Goal: Task Accomplishment & Management: Manage account settings

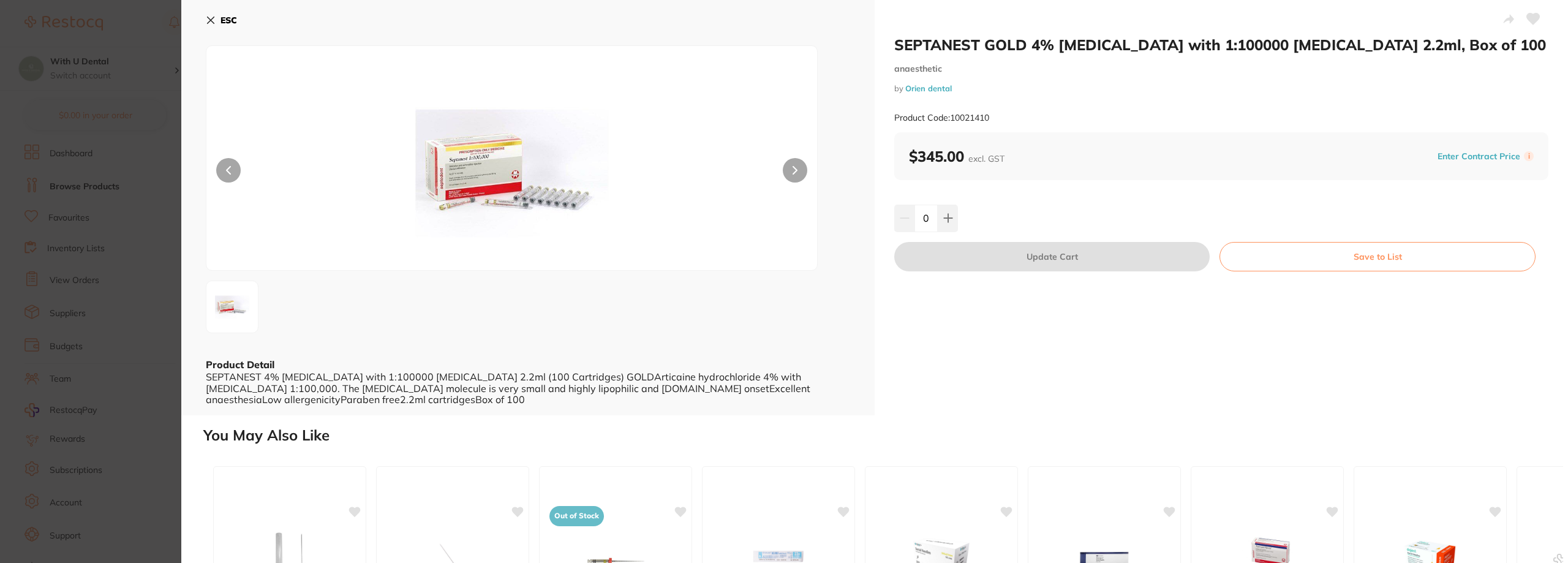
click at [212, 21] on icon at bounding box center [211, 20] width 7 height 7
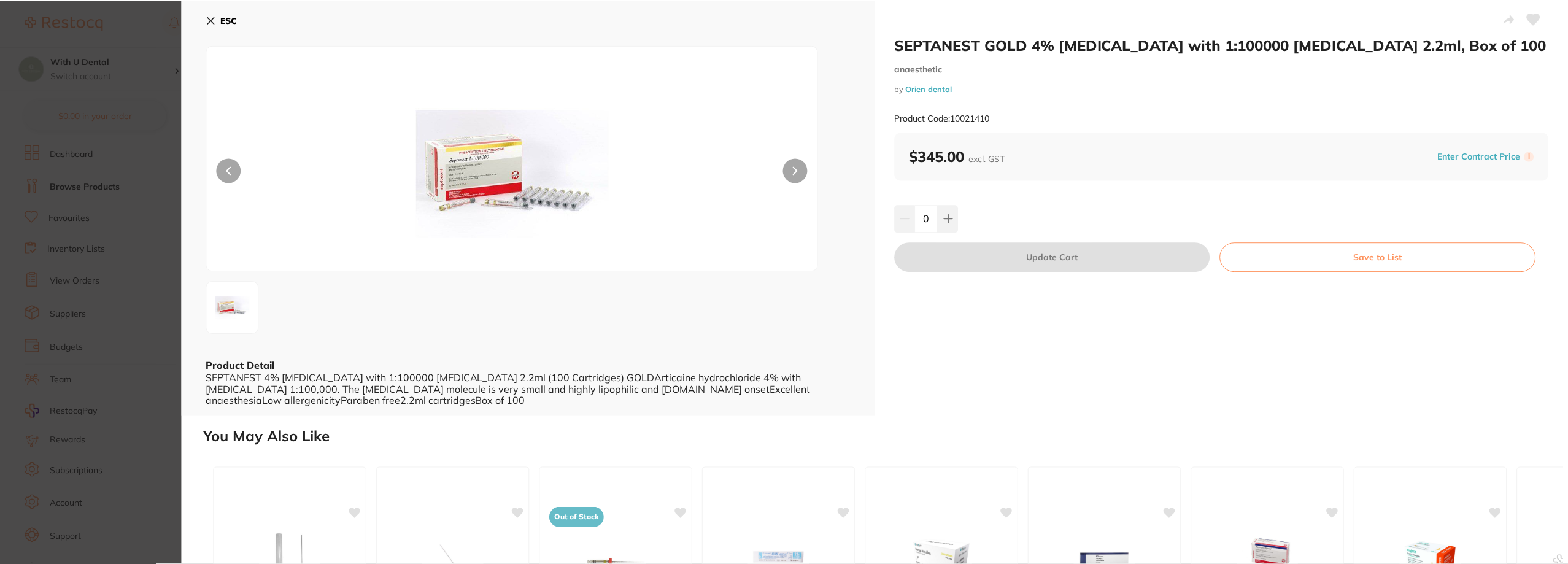
scroll to position [26, 0]
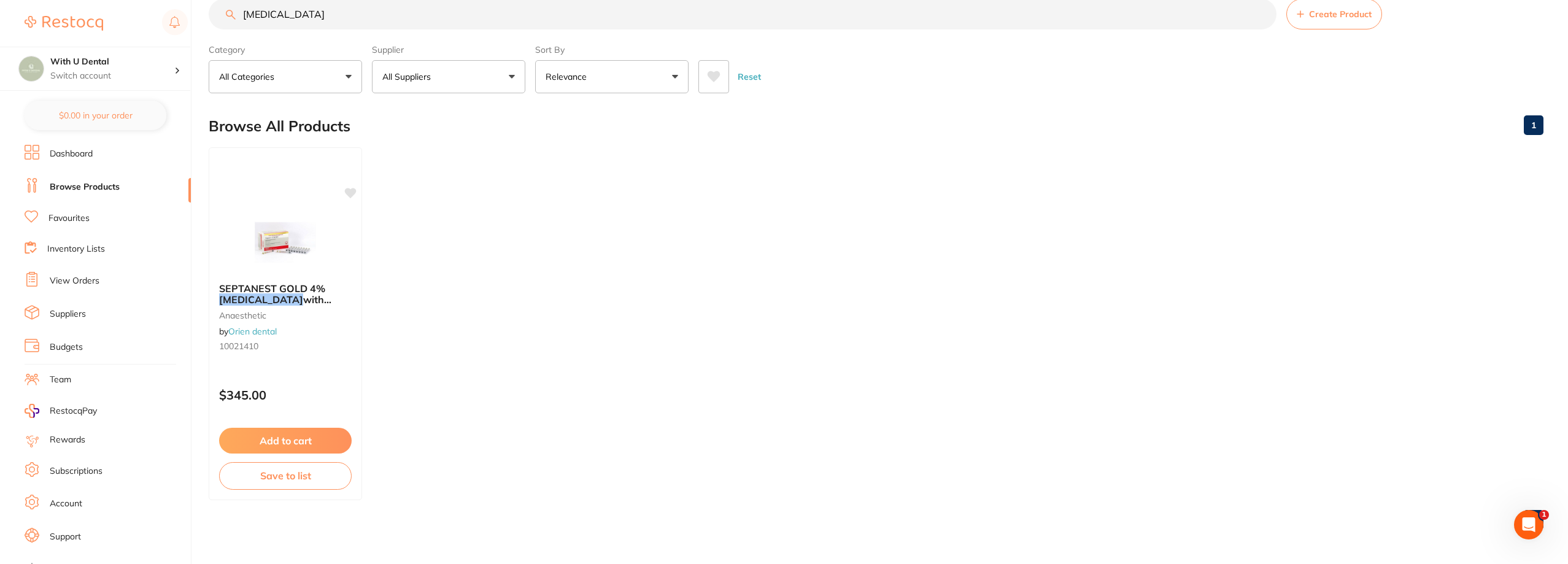
click at [301, 20] on input "[MEDICAL_DATA]" at bounding box center [742, 14] width 1068 height 31
type input "a"
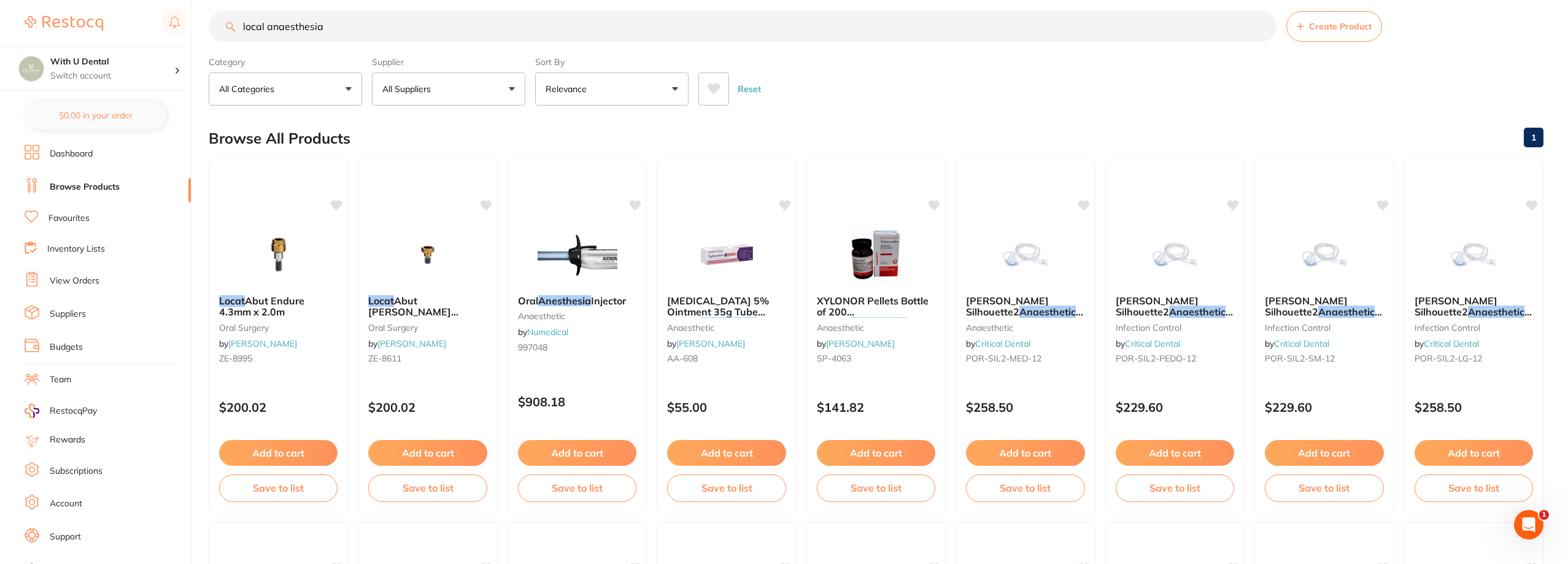
scroll to position [0, 0]
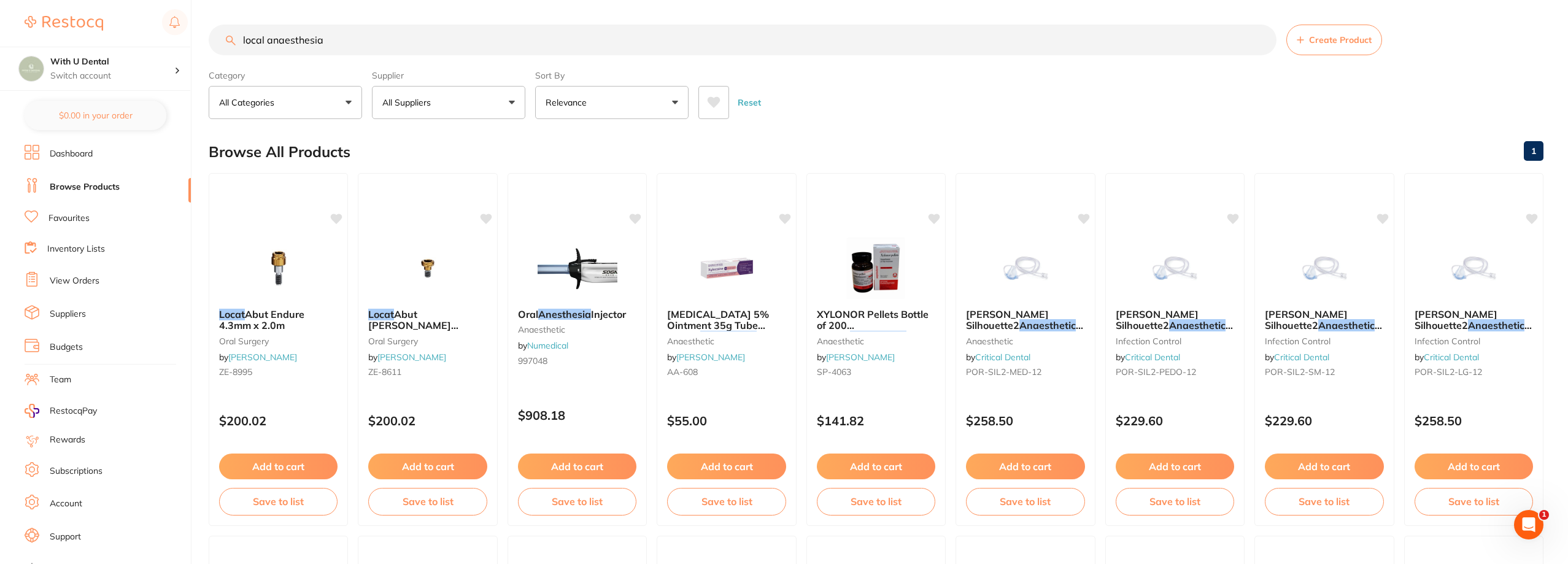
click at [360, 40] on input "local anaesthesia" at bounding box center [742, 39] width 1068 height 31
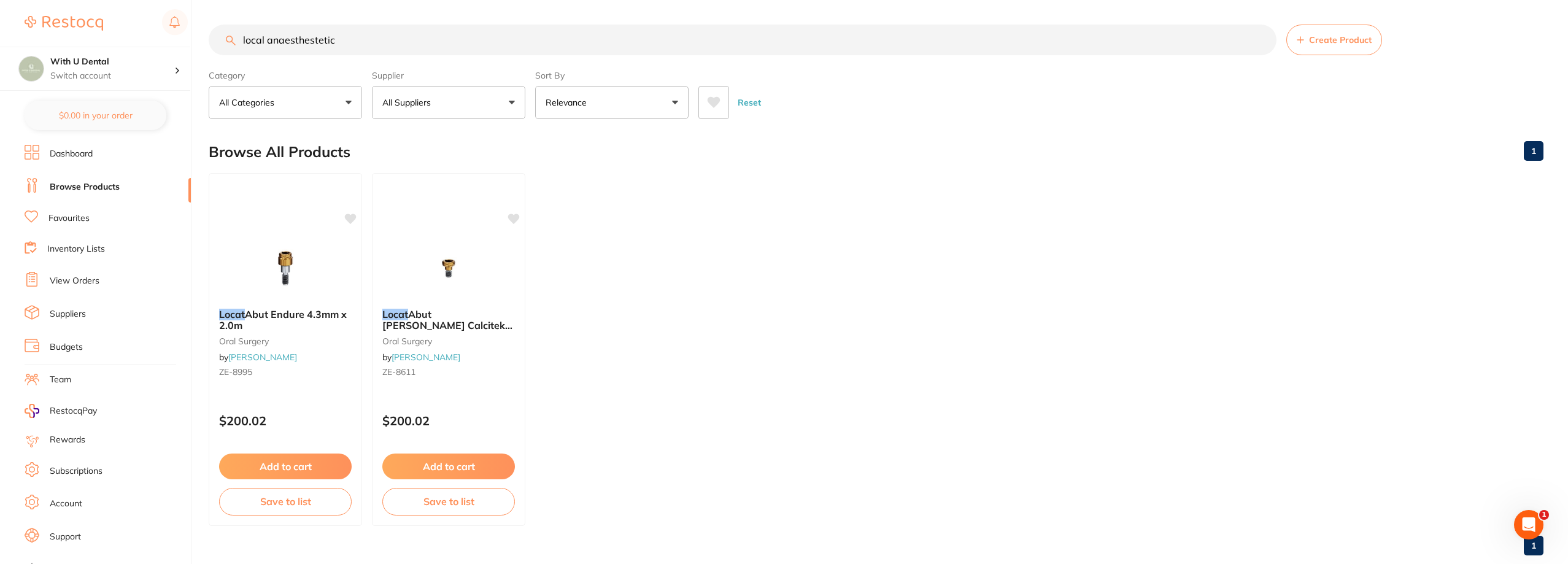
click at [362, 38] on input "local anaesthestetic" at bounding box center [742, 39] width 1068 height 31
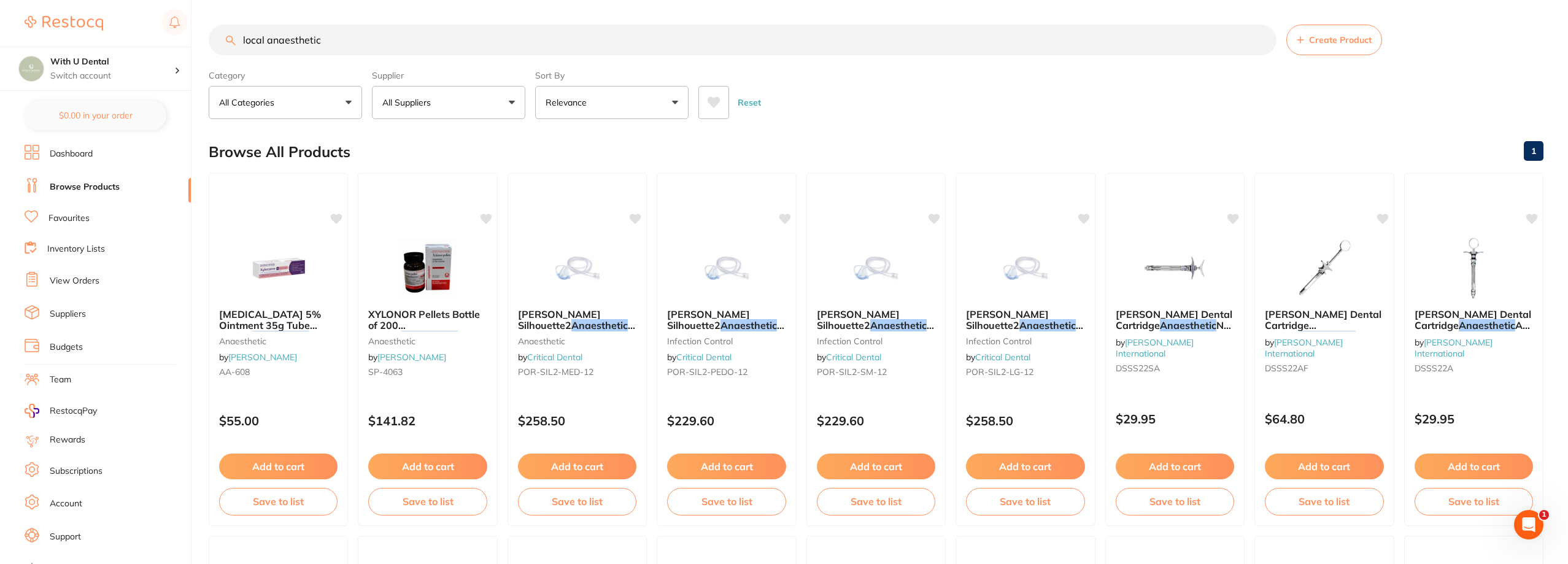
click at [376, 35] on input "local anaesthetic" at bounding box center [742, 39] width 1068 height 31
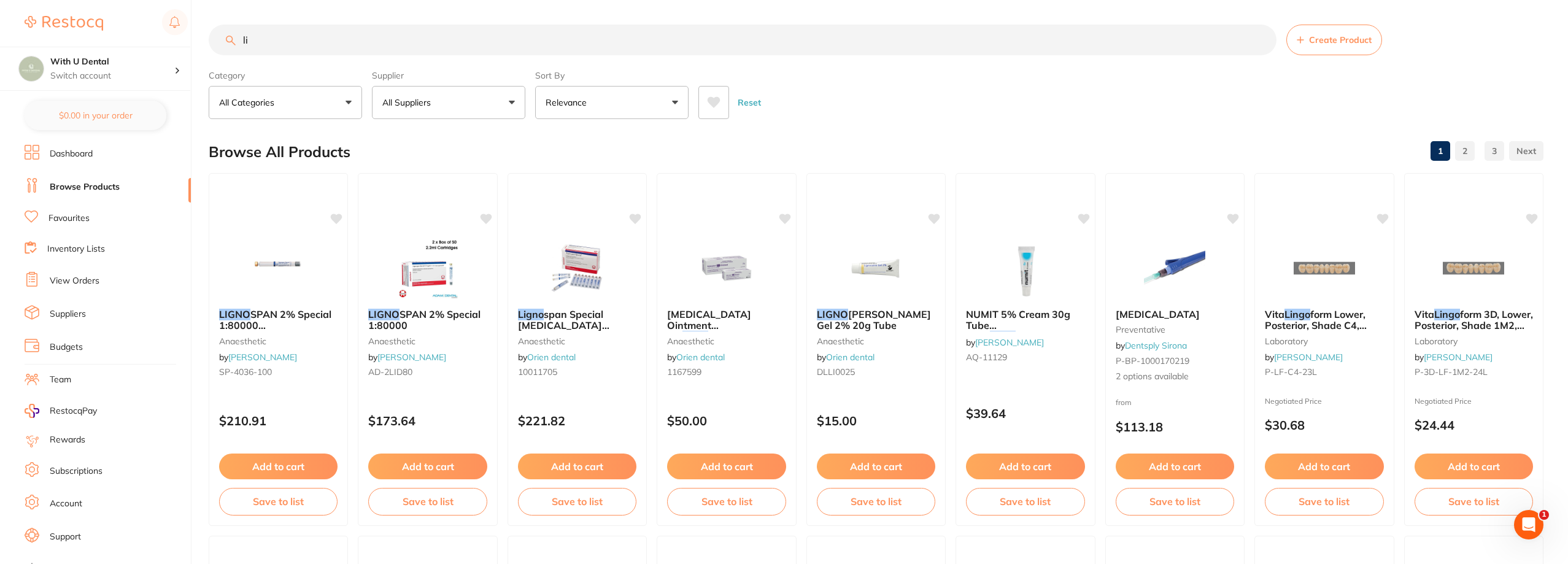
type input "l"
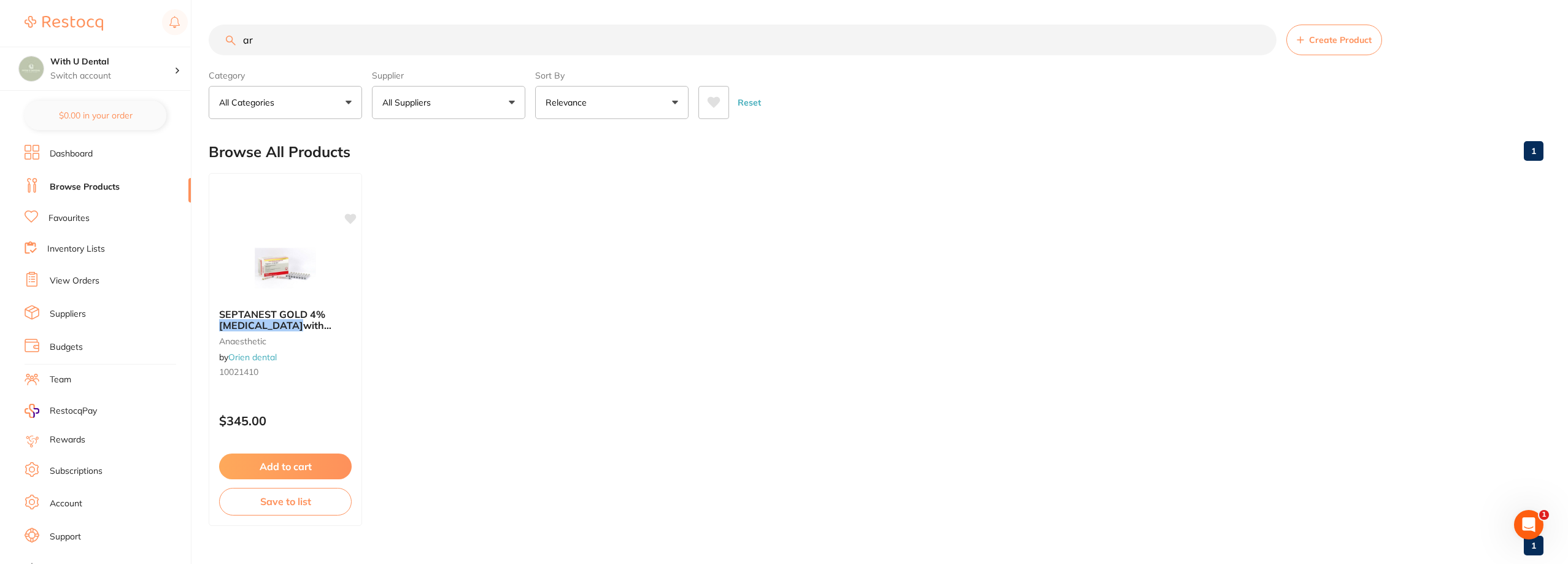
type input "a"
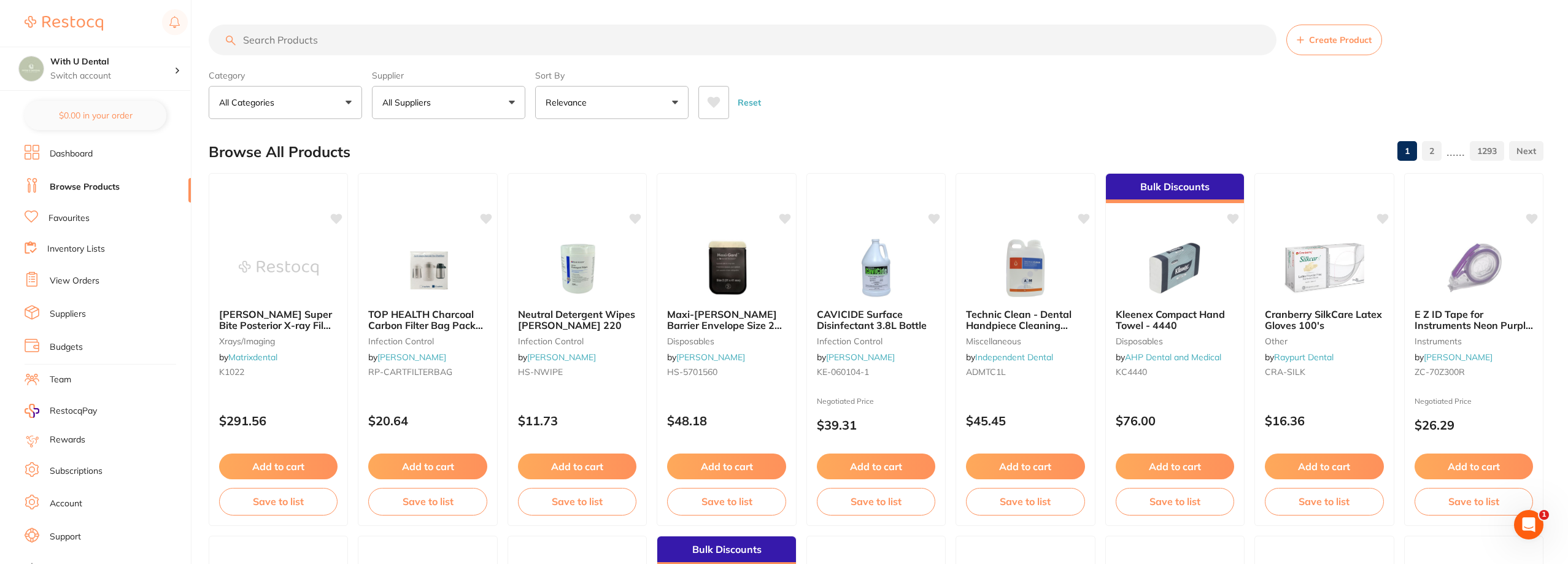
click at [403, 49] on input "search" at bounding box center [742, 39] width 1068 height 31
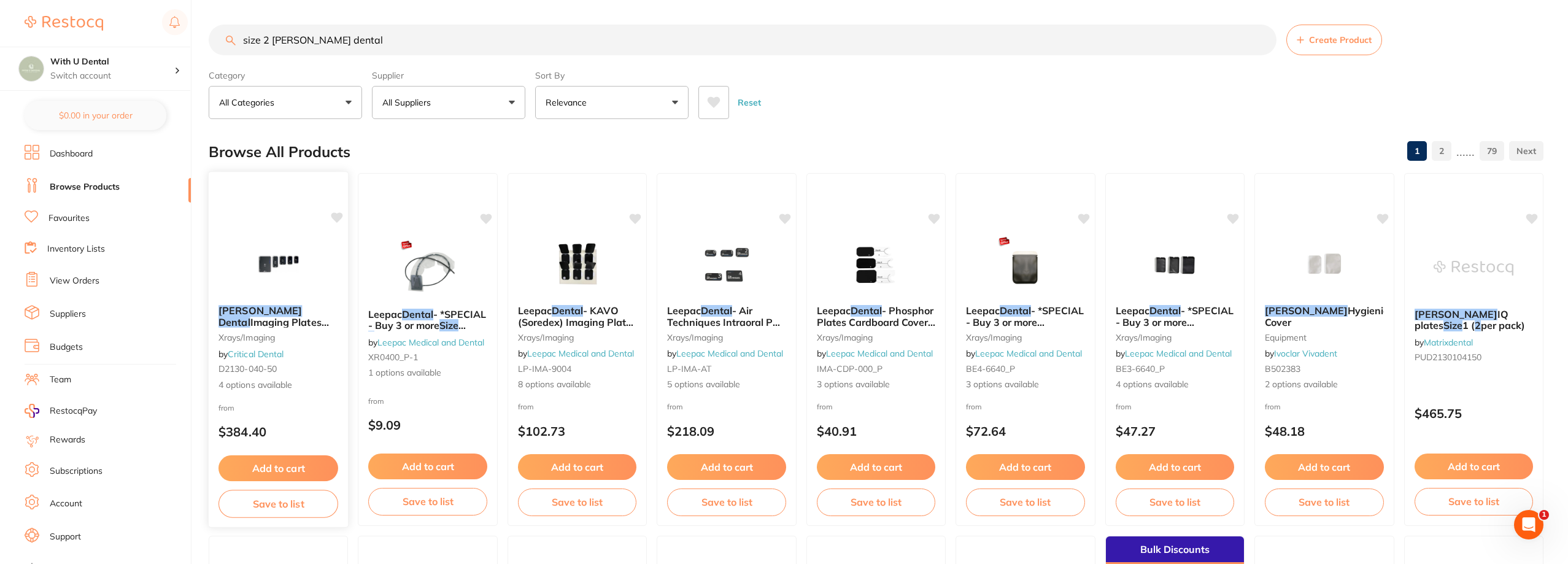
type input "size 2 [PERSON_NAME] dental"
click at [308, 257] on img at bounding box center [278, 264] width 80 height 62
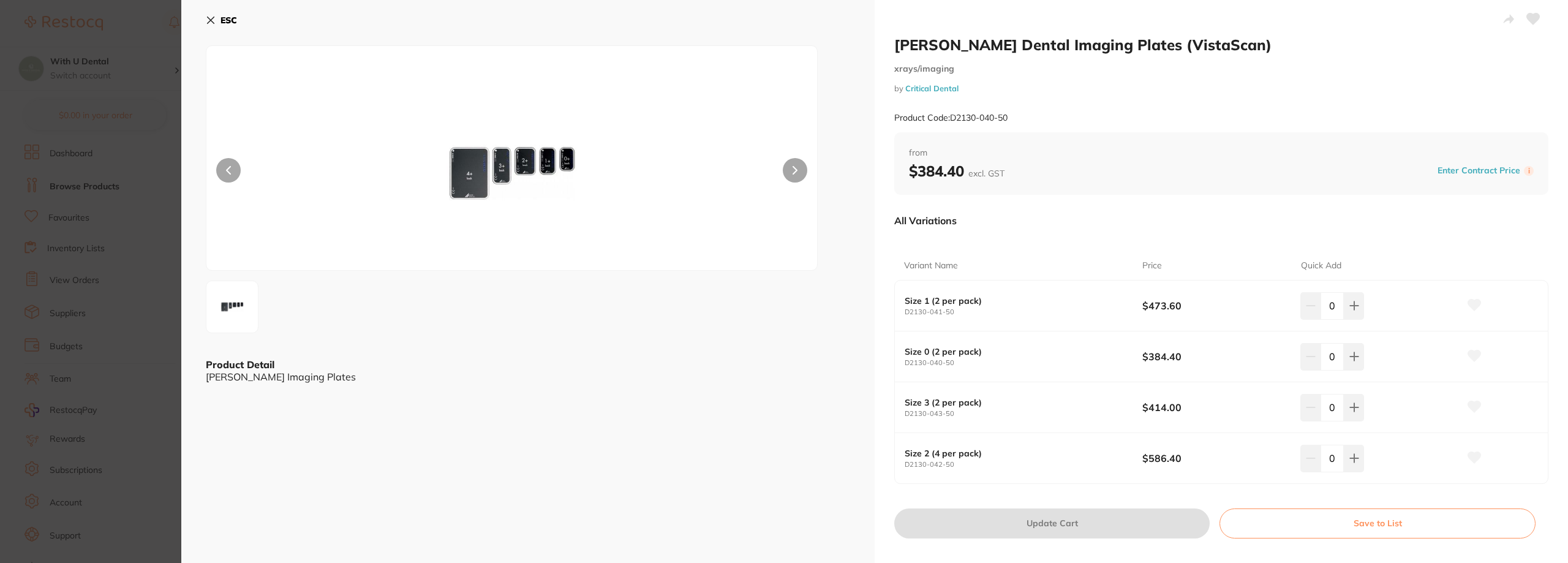
click at [920, 88] on link "Critical Dental" at bounding box center [931, 88] width 53 height 10
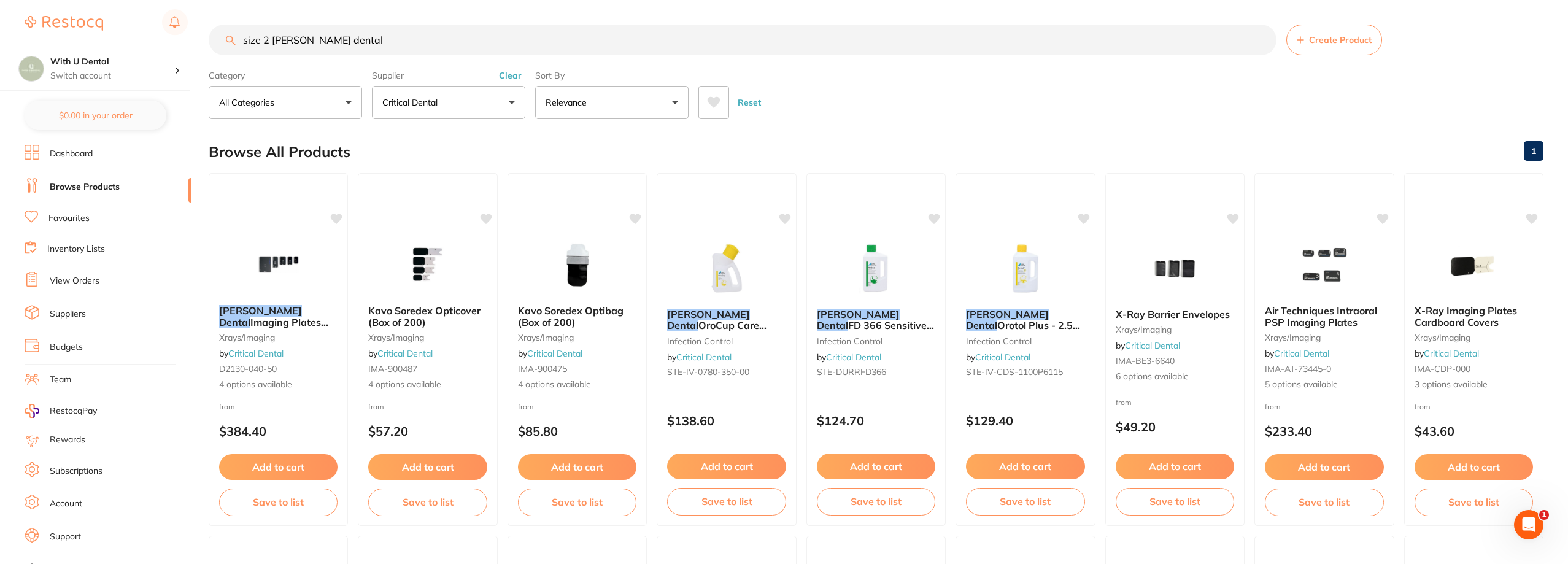
click at [95, 277] on link "View Orders" at bounding box center [74, 281] width 49 height 13
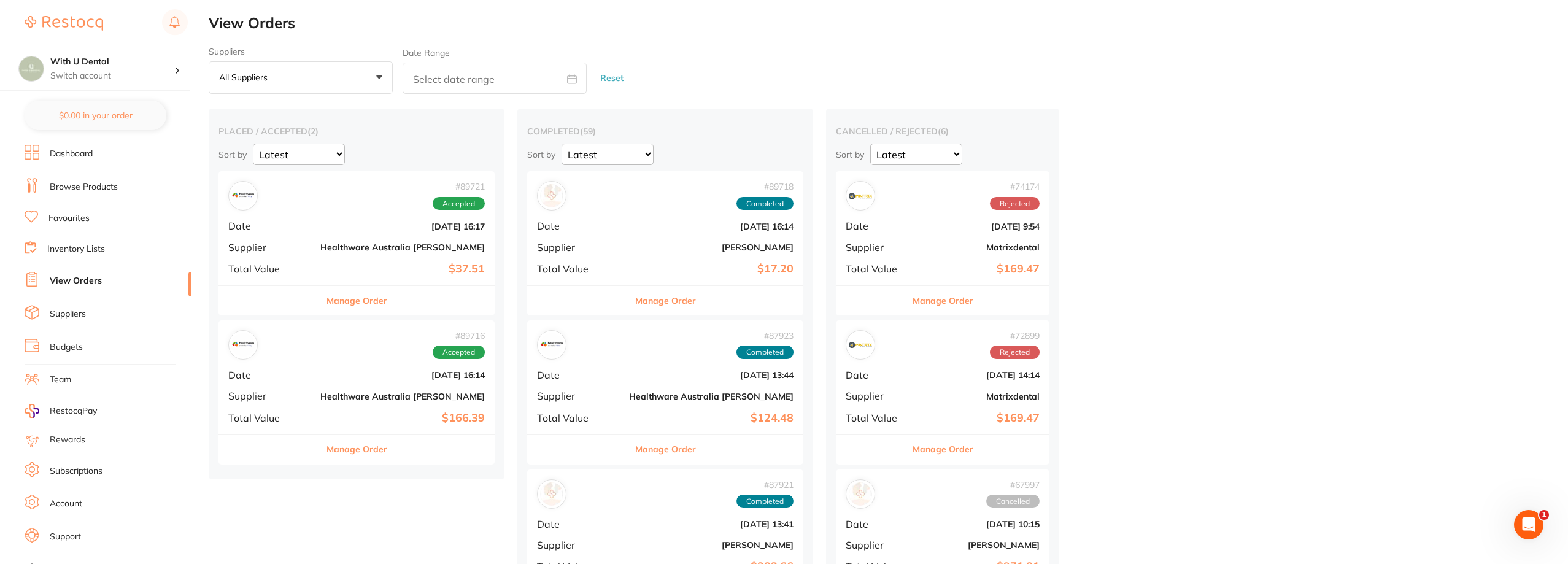
click at [334, 297] on button "Manage Order" at bounding box center [357, 300] width 61 height 29
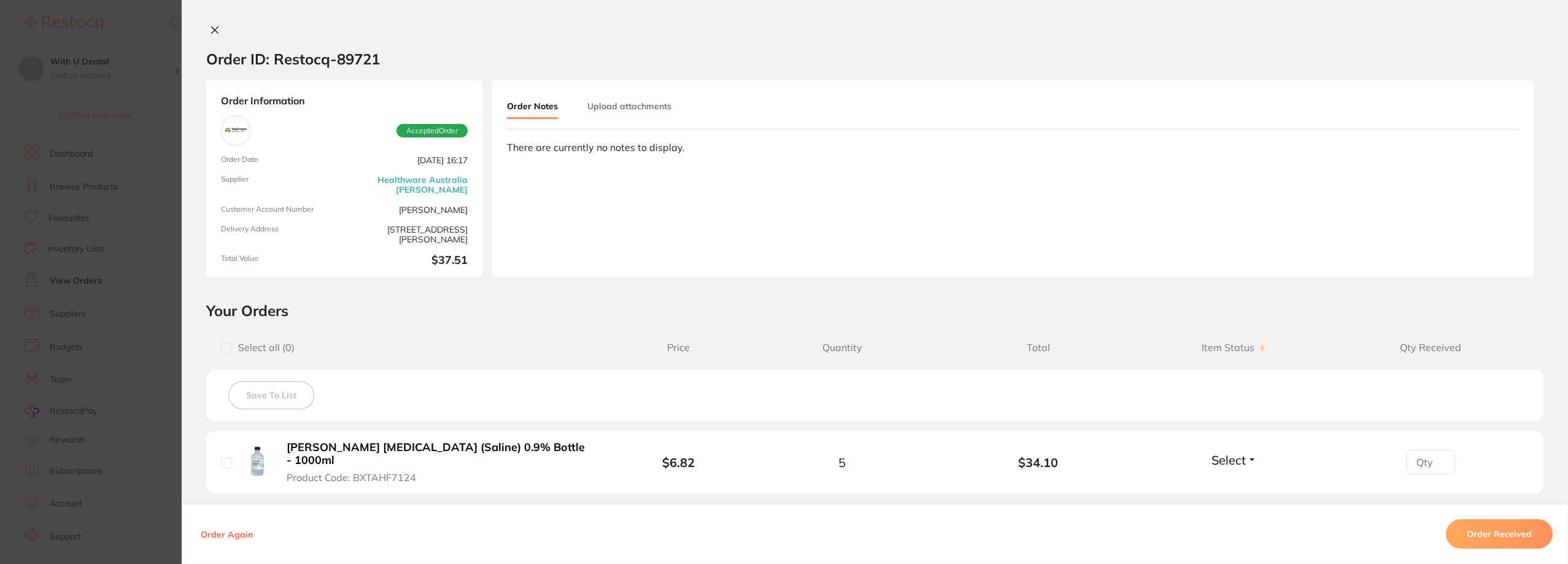
click at [203, 24] on div "Order ID: Restocq- 89721 Order Information Accepted Order Order Date [DATE] 16:…" at bounding box center [874, 282] width 1386 height 564
click at [210, 27] on icon at bounding box center [215, 30] width 10 height 10
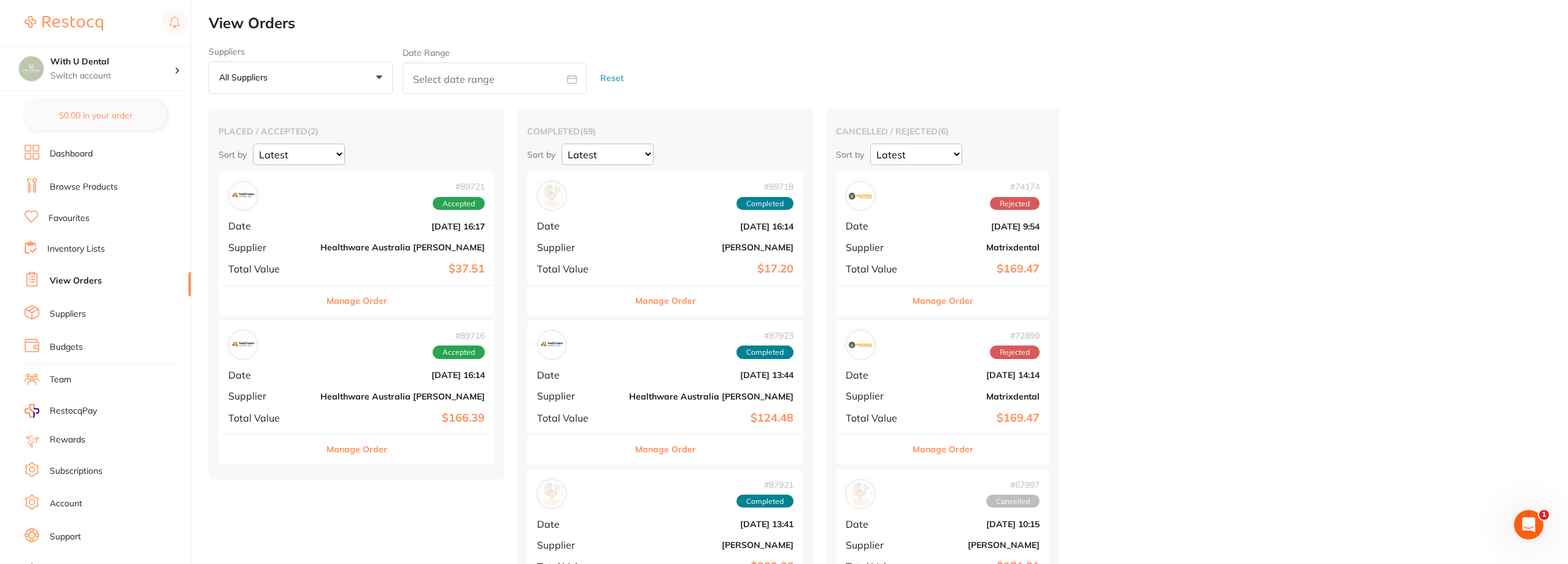
click at [332, 401] on b "Healthware Australia [PERSON_NAME]" at bounding box center [402, 396] width 165 height 10
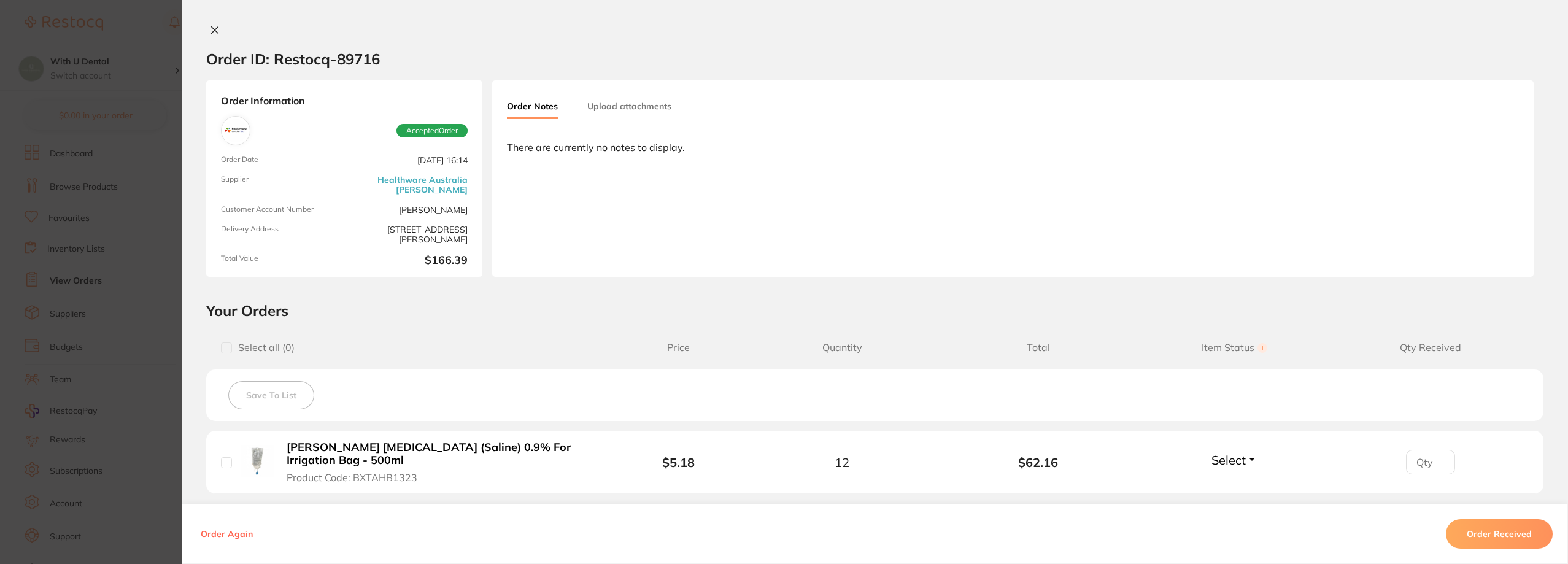
click at [625, 101] on button "Upload attachments" at bounding box center [629, 106] width 84 height 22
click at [520, 109] on button "Order Notes" at bounding box center [532, 106] width 51 height 22
click at [210, 30] on icon at bounding box center [215, 30] width 10 height 10
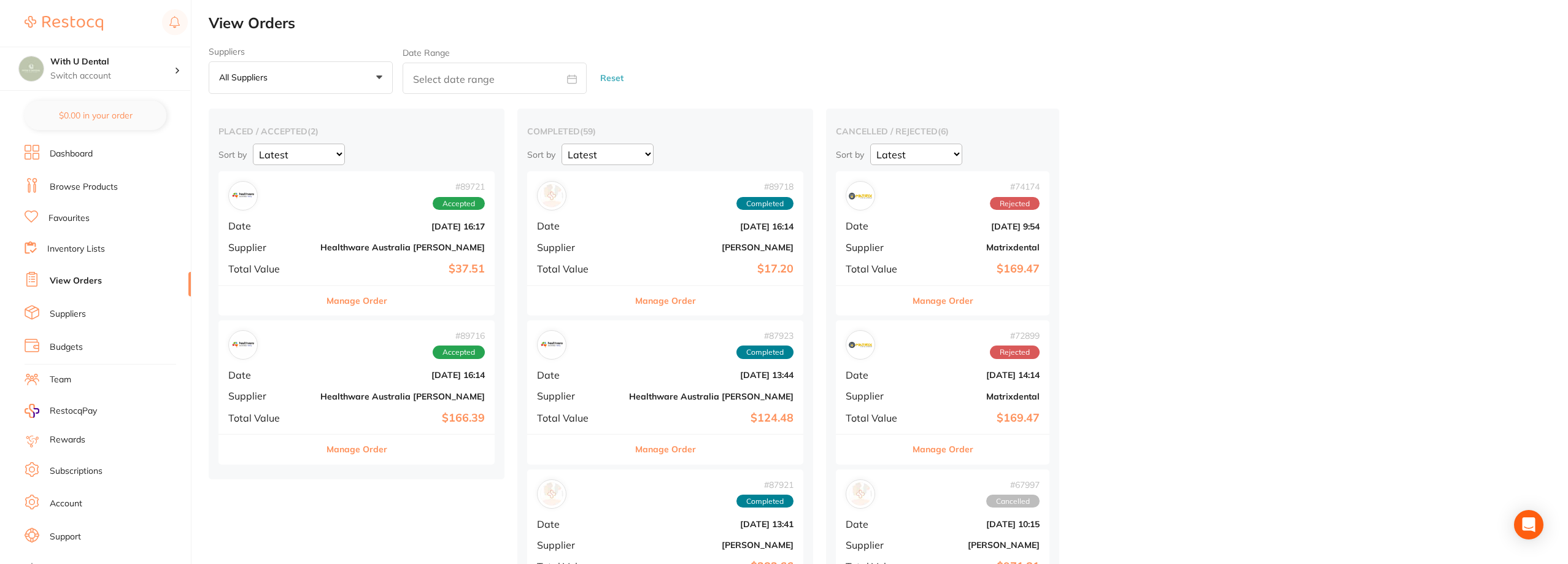
click at [334, 251] on b "Healthware Australia [PERSON_NAME]" at bounding box center [402, 247] width 165 height 10
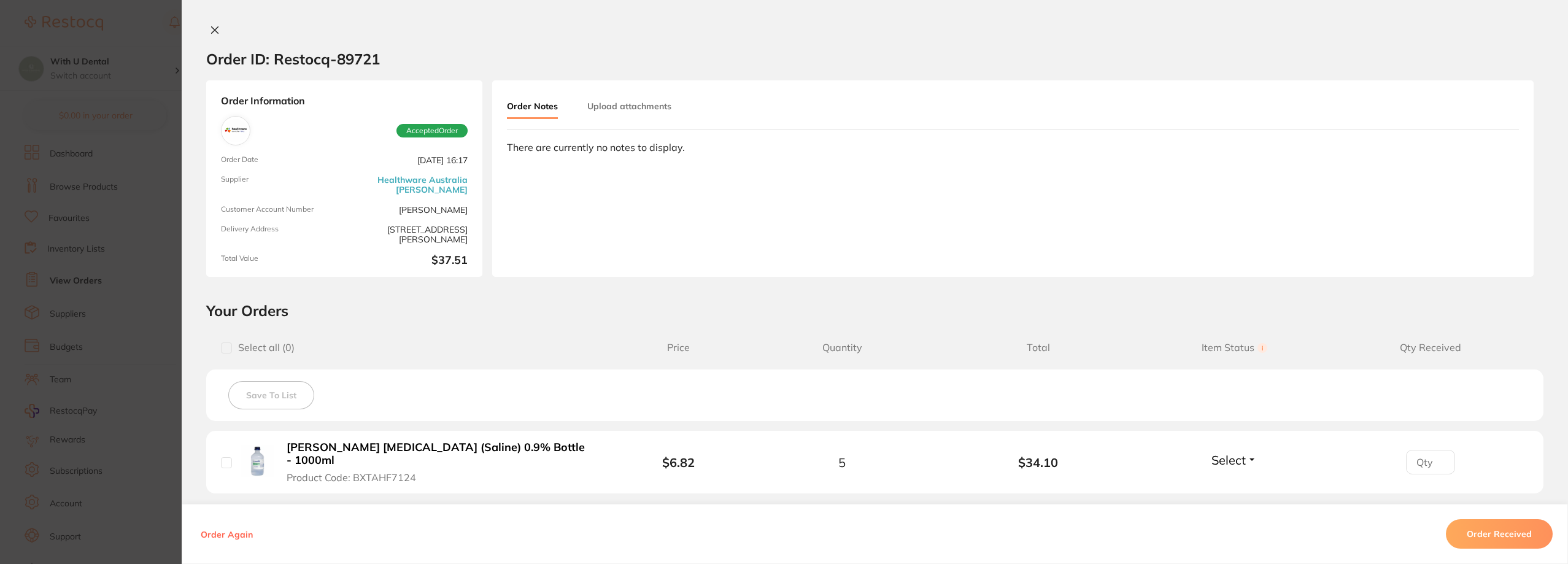
click at [206, 30] on button at bounding box center [214, 31] width 17 height 13
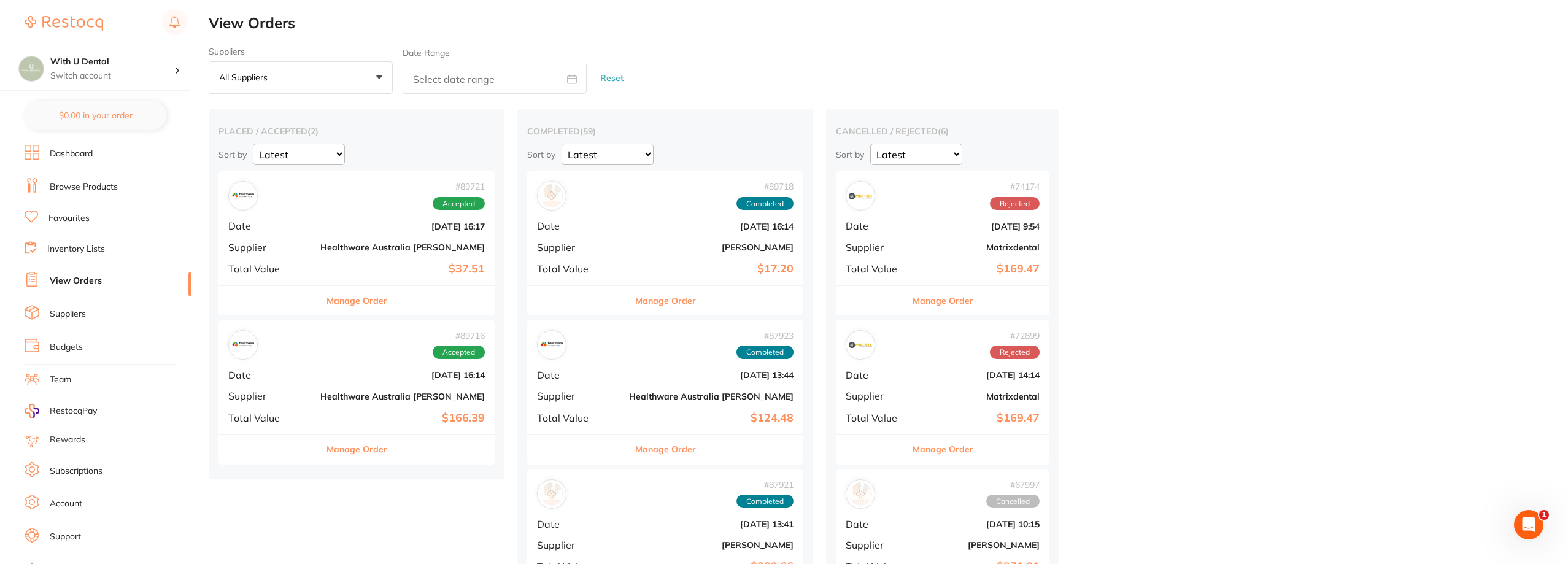
click at [135, 185] on li "Browse Products" at bounding box center [108, 187] width 167 height 18
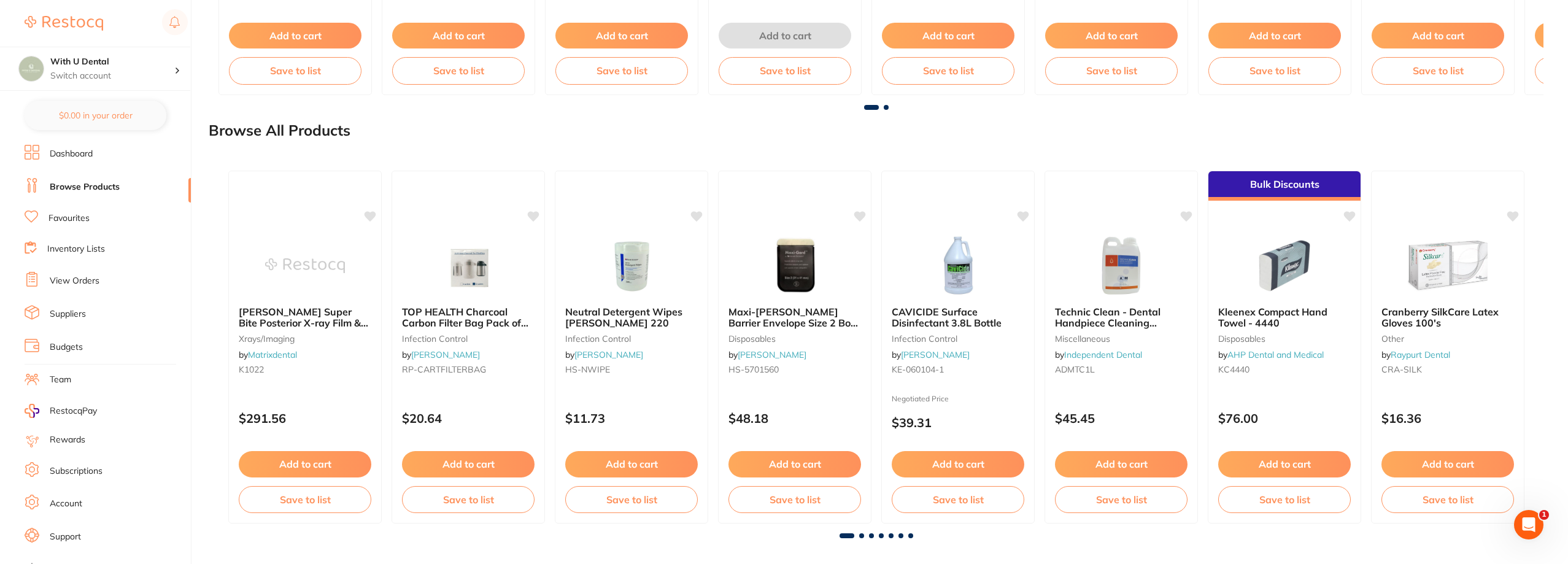
scroll to position [1351, 0]
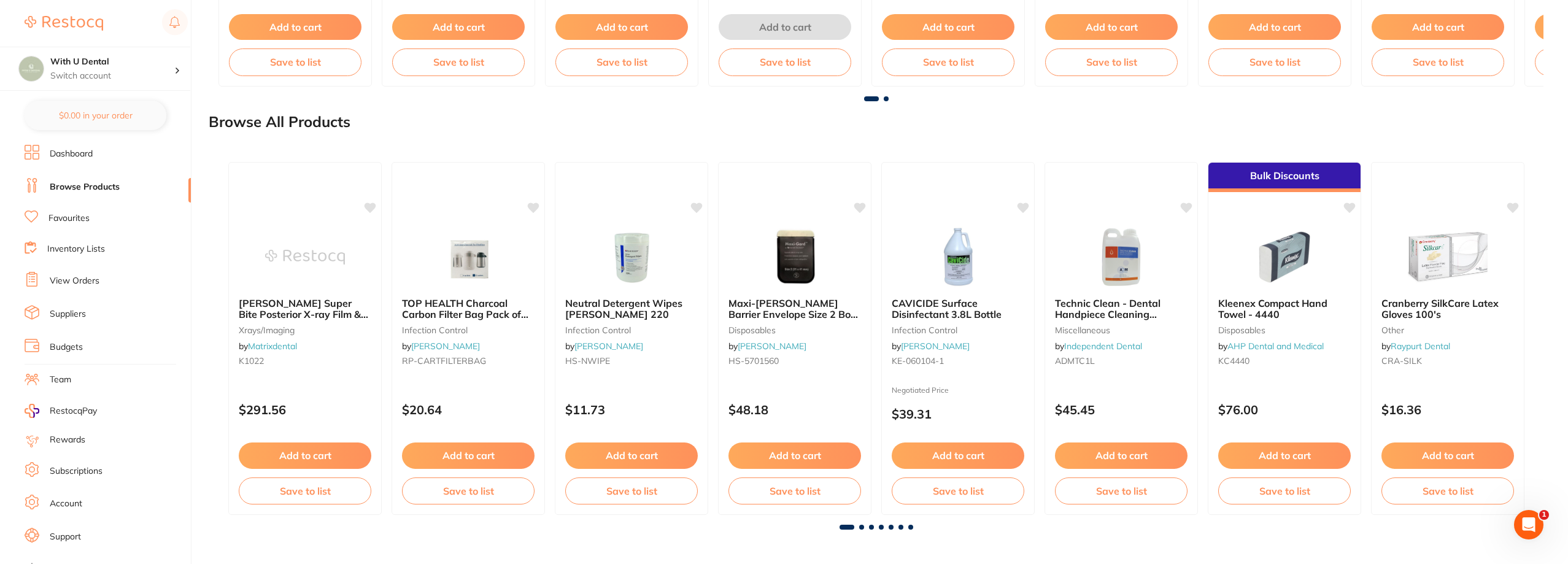
click at [860, 525] on span at bounding box center [861, 527] width 5 height 5
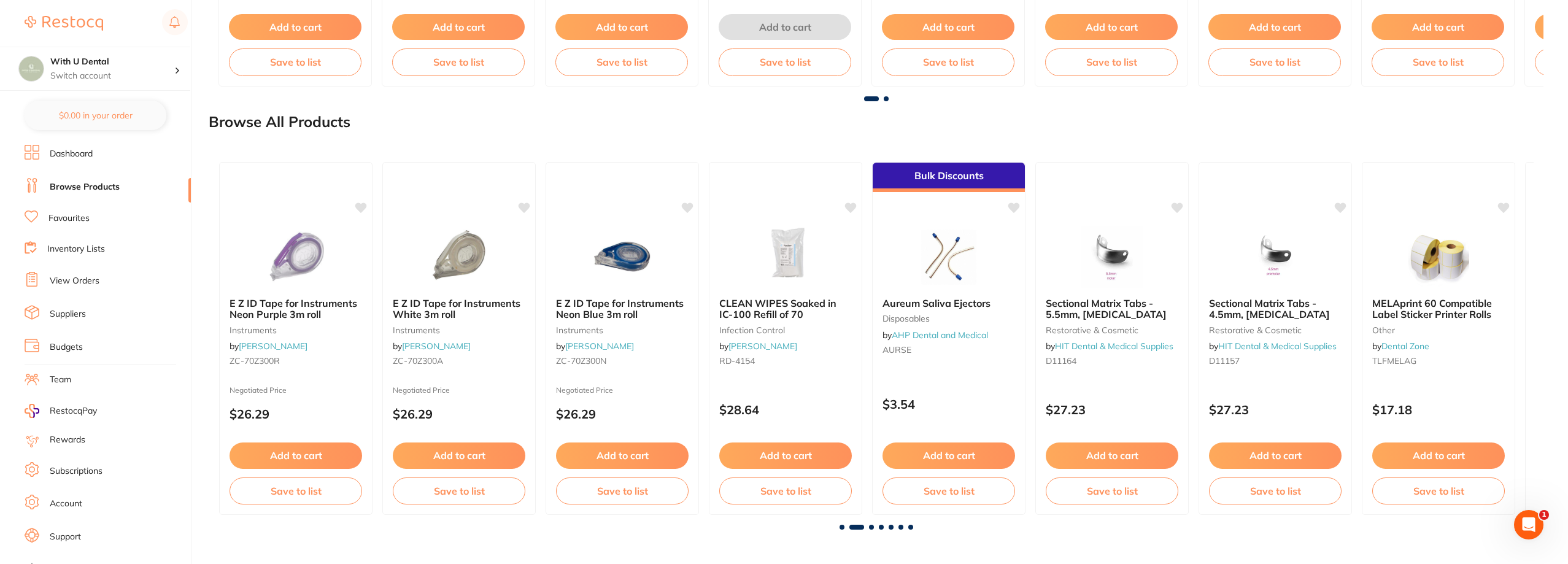
click at [873, 526] on span at bounding box center [871, 527] width 5 height 5
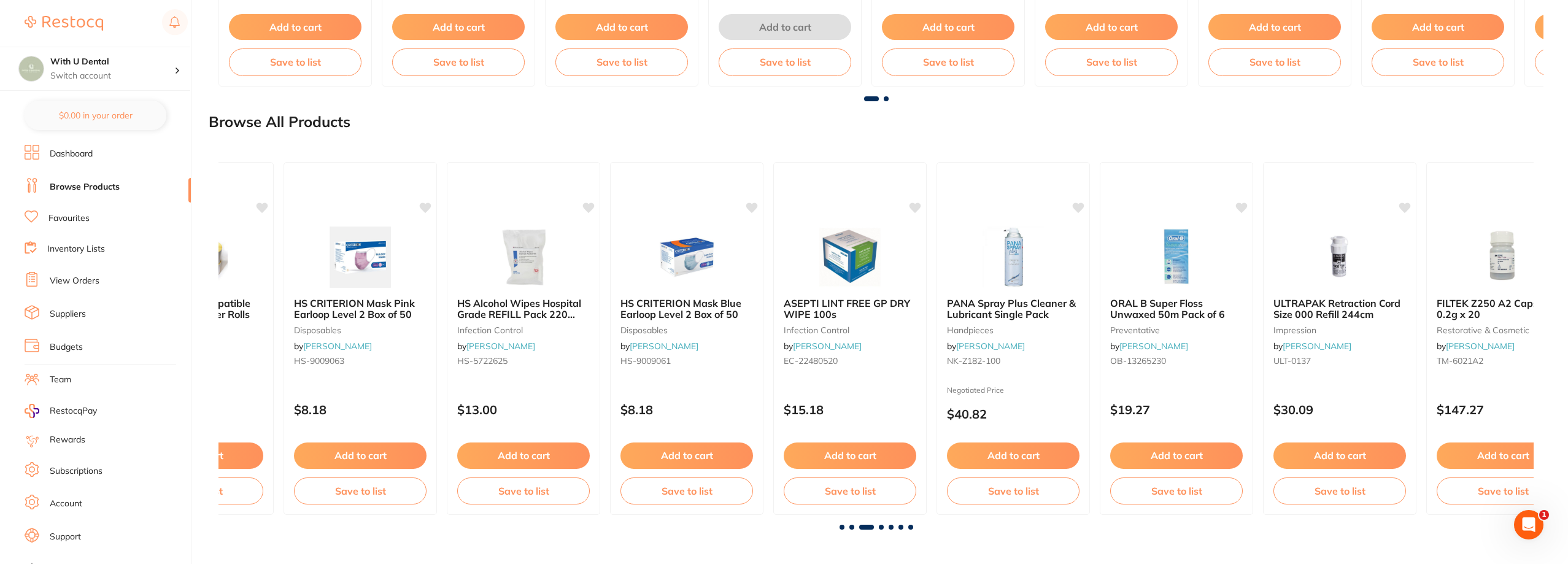
scroll to position [0, 2630]
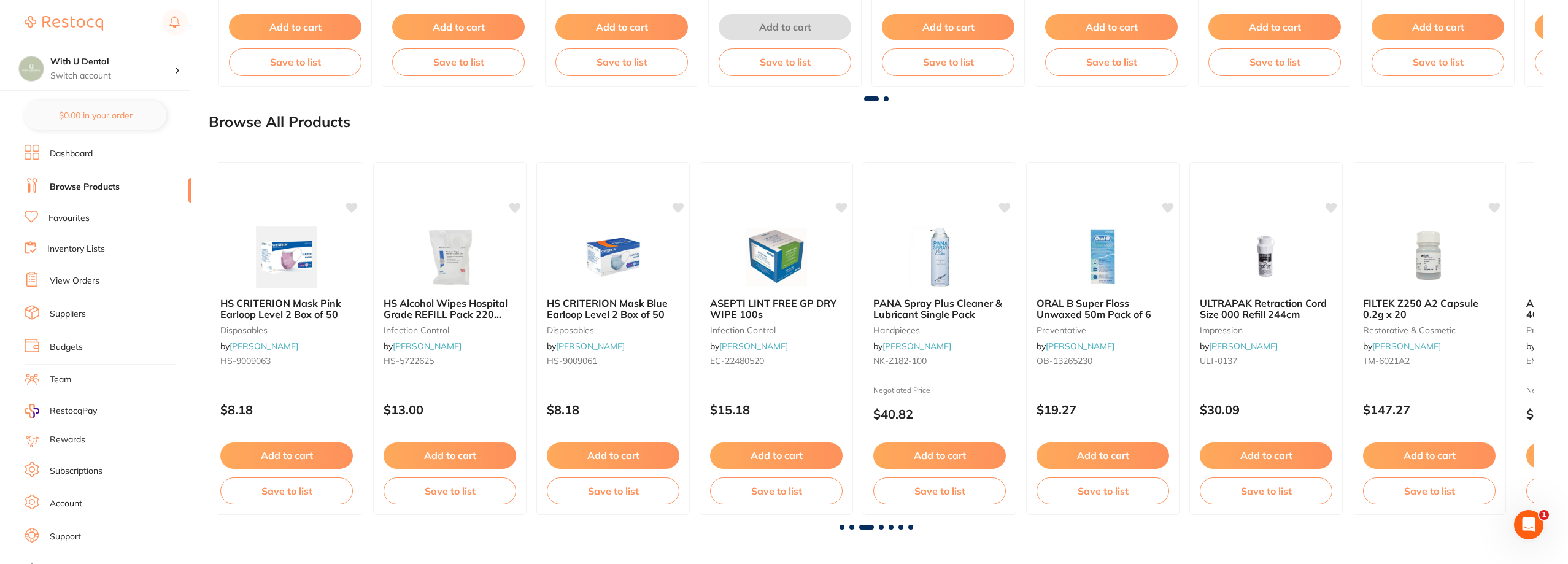
click at [881, 528] on span at bounding box center [881, 527] width 5 height 5
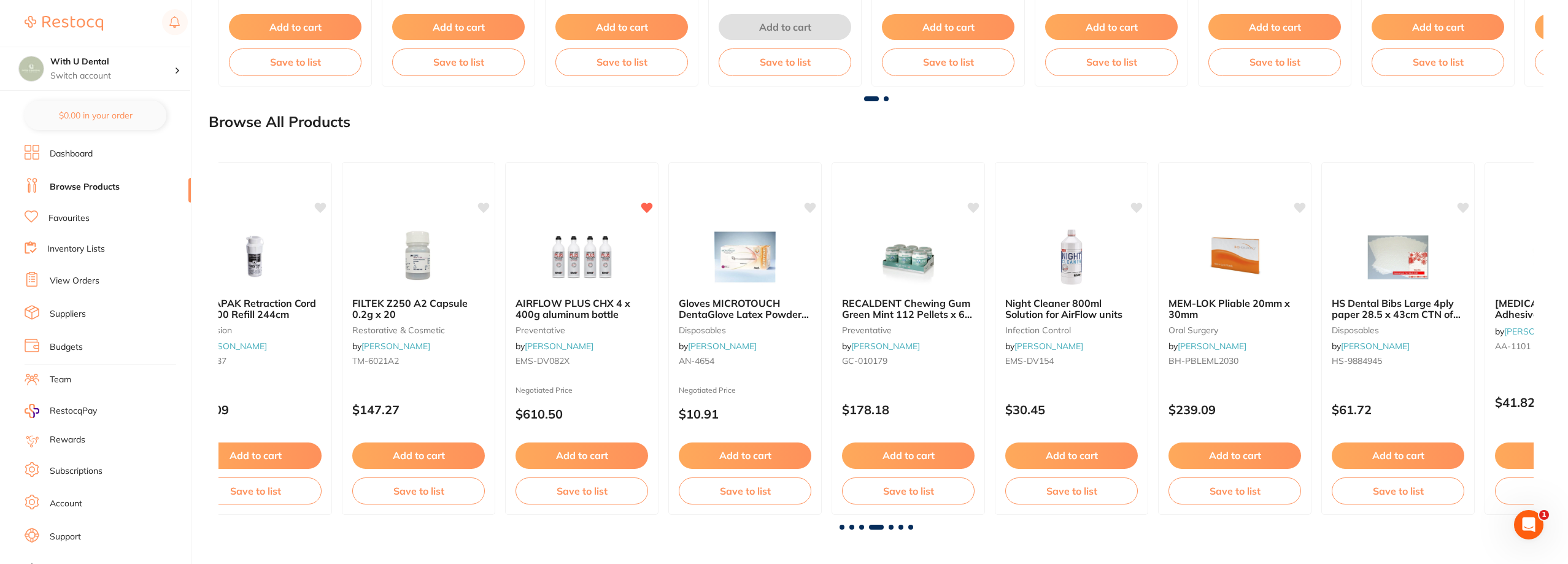
scroll to position [0, 3945]
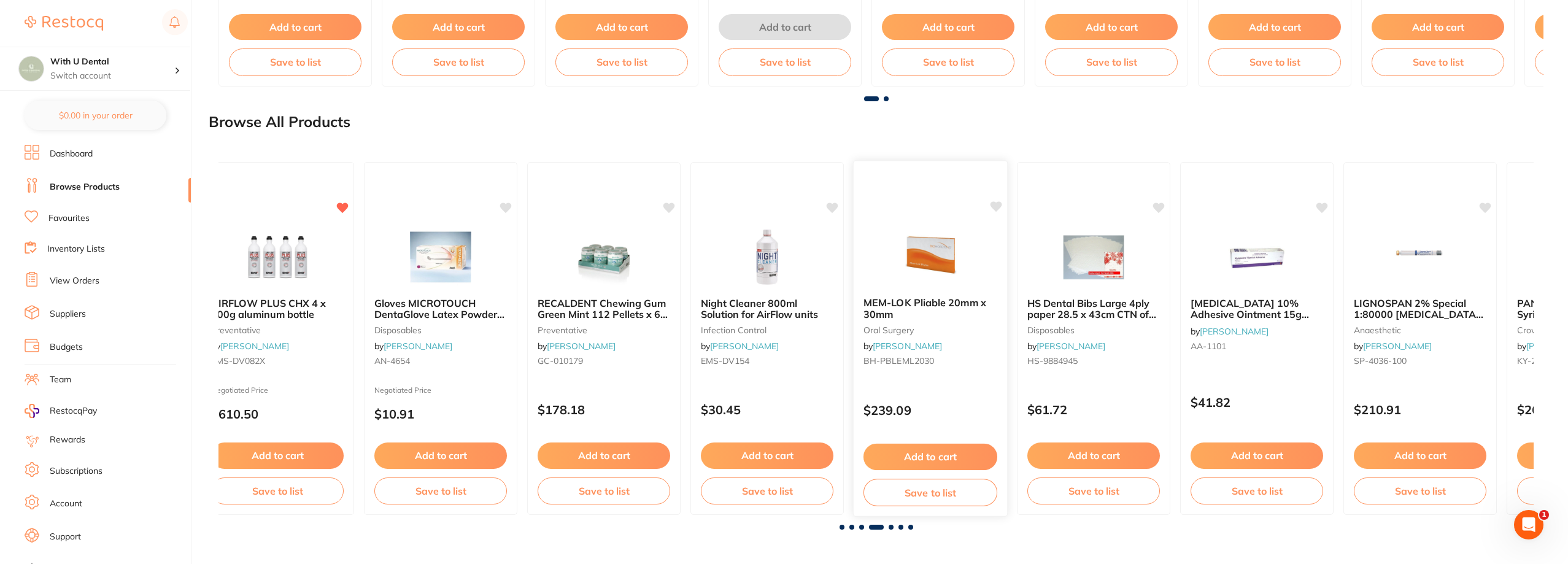
click at [947, 259] on img at bounding box center [930, 256] width 80 height 62
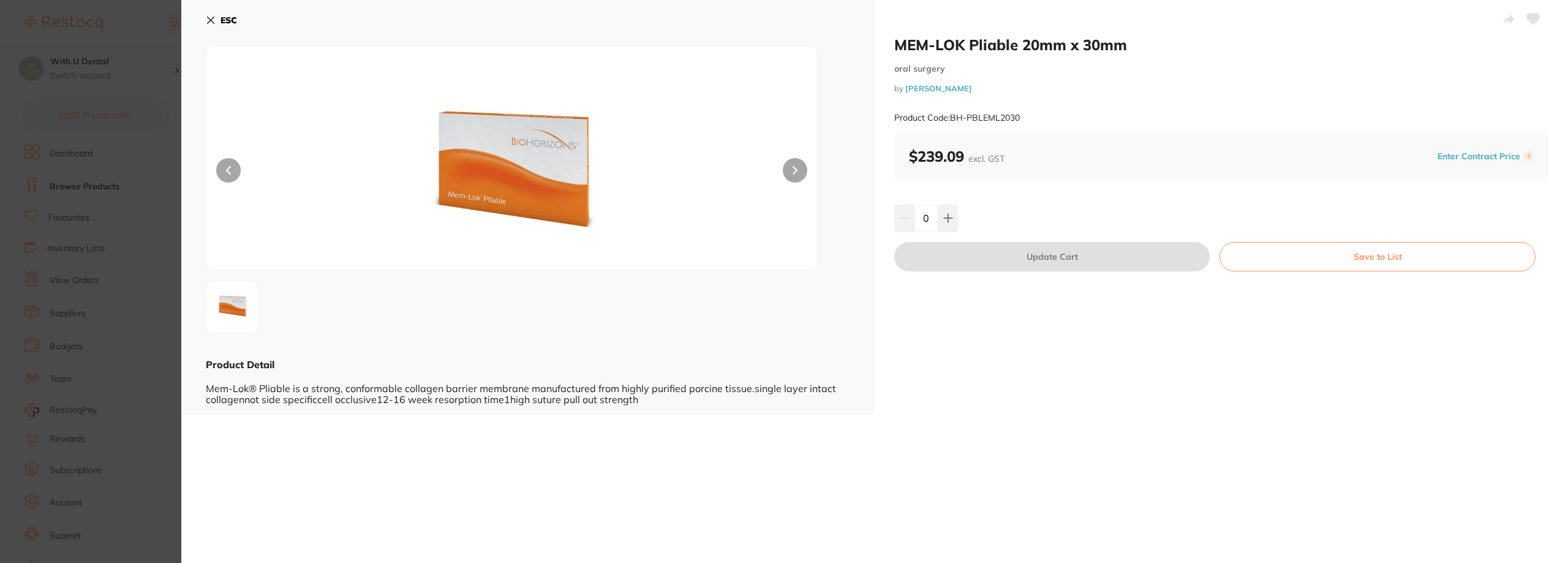
click at [220, 16] on button "ESC" at bounding box center [221, 20] width 31 height 21
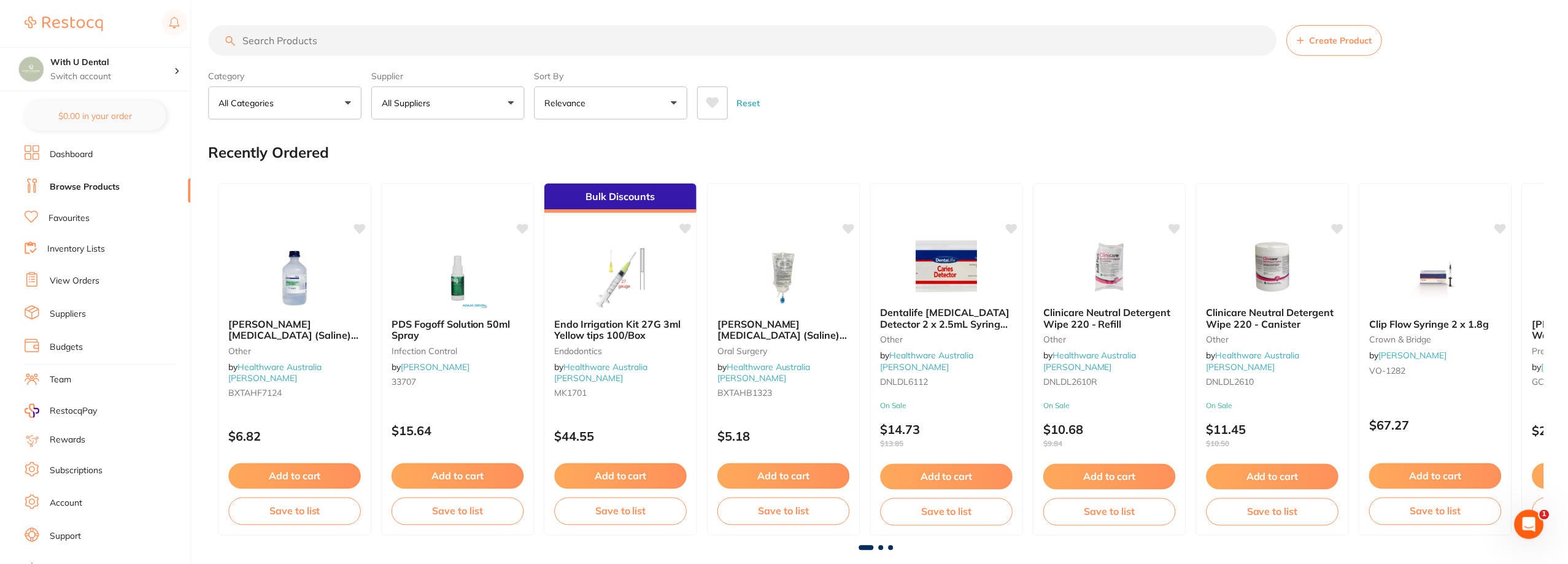
scroll to position [1351, 0]
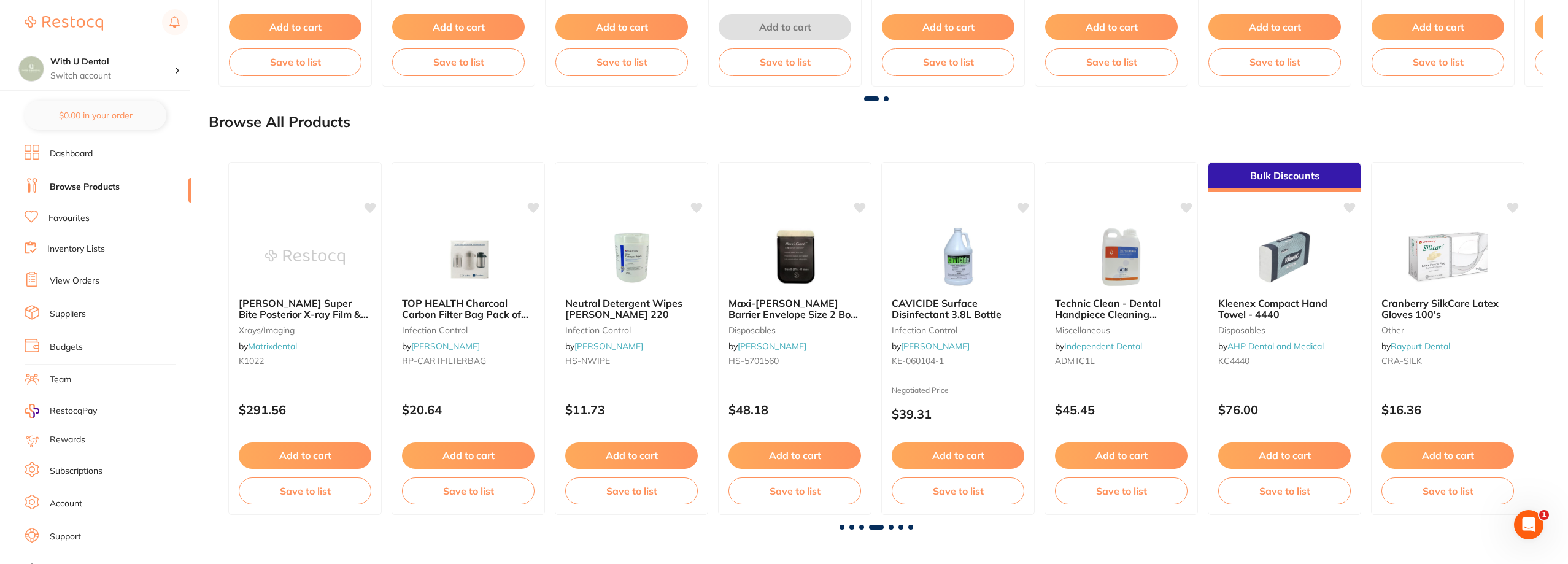
click at [891, 525] on span at bounding box center [891, 527] width 5 height 5
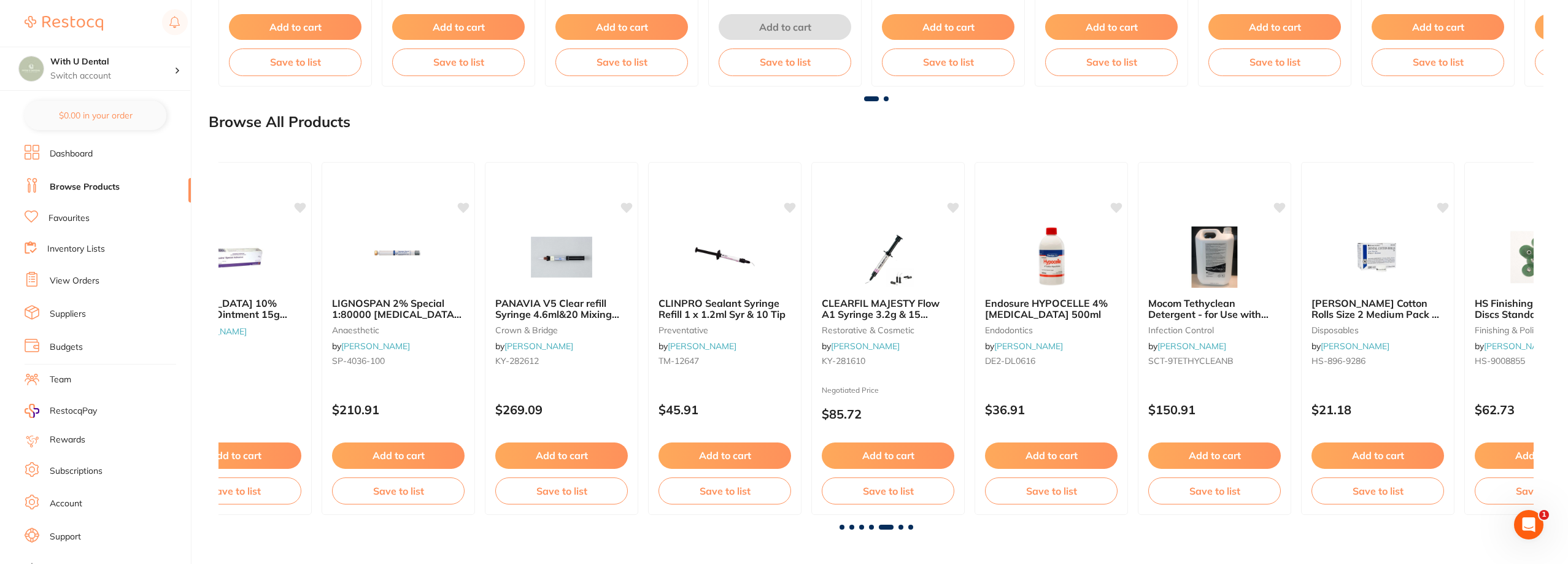
scroll to position [0, 5260]
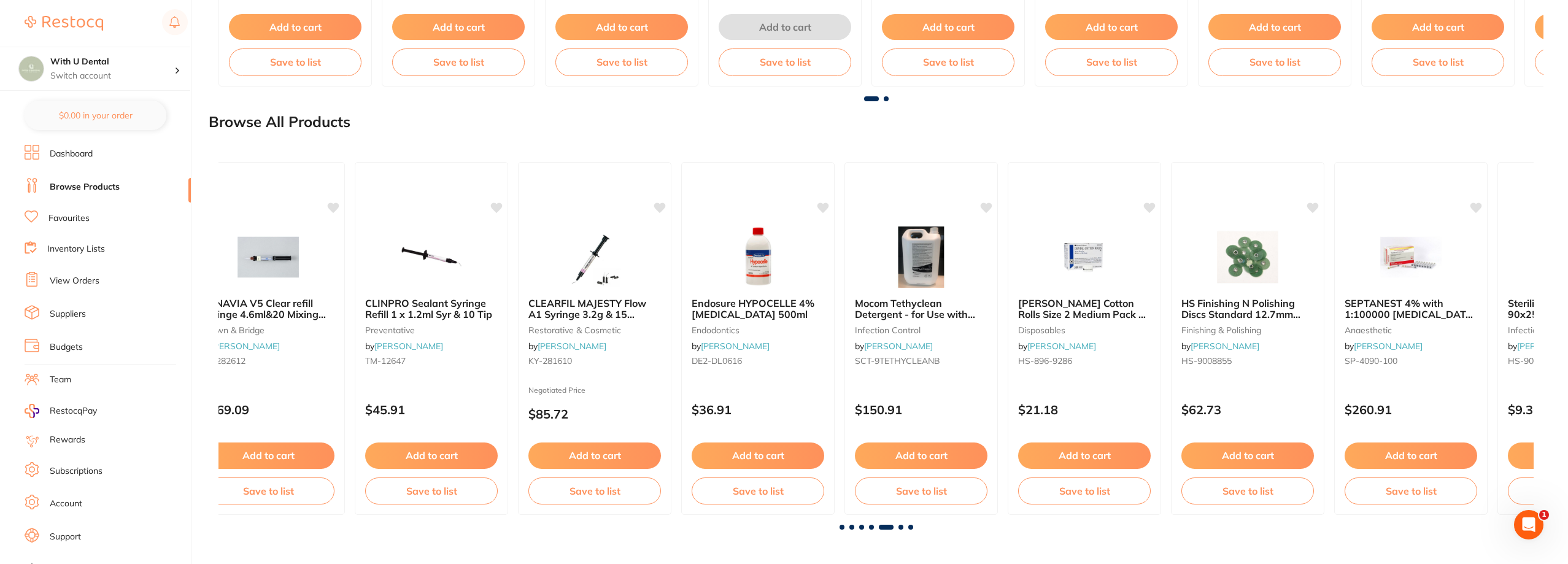
click at [901, 526] on span at bounding box center [901, 527] width 5 height 5
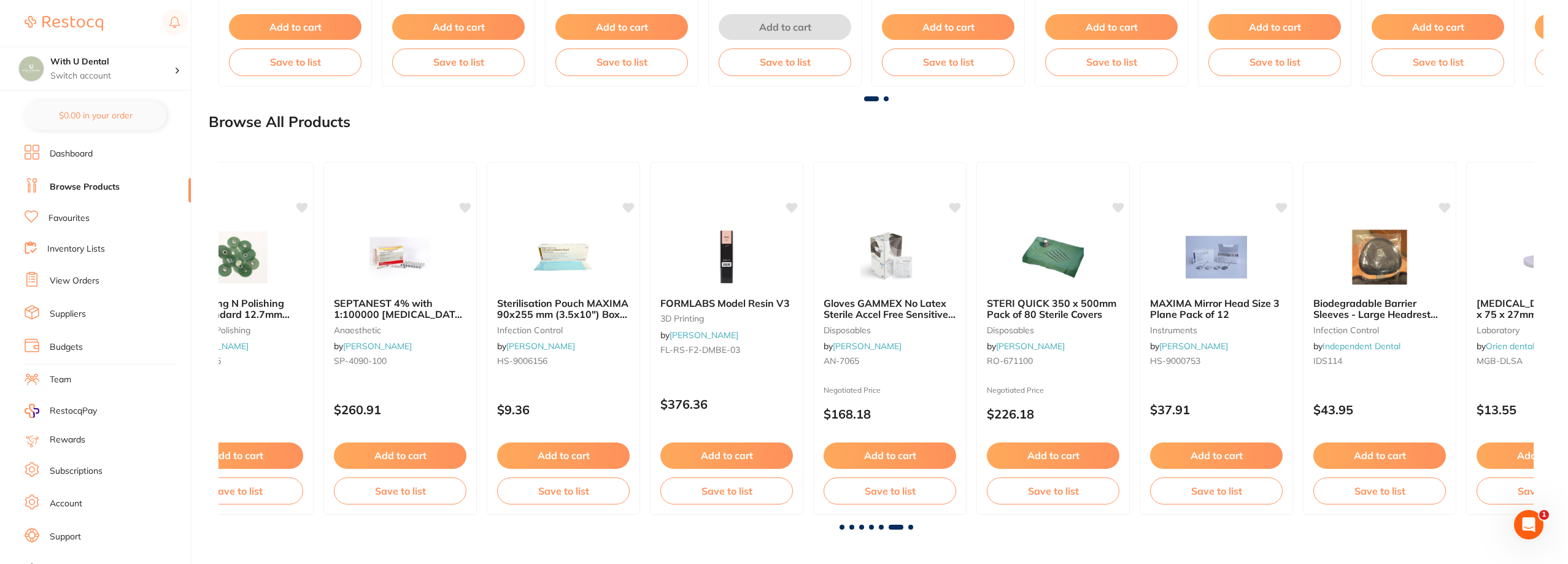
scroll to position [0, 6575]
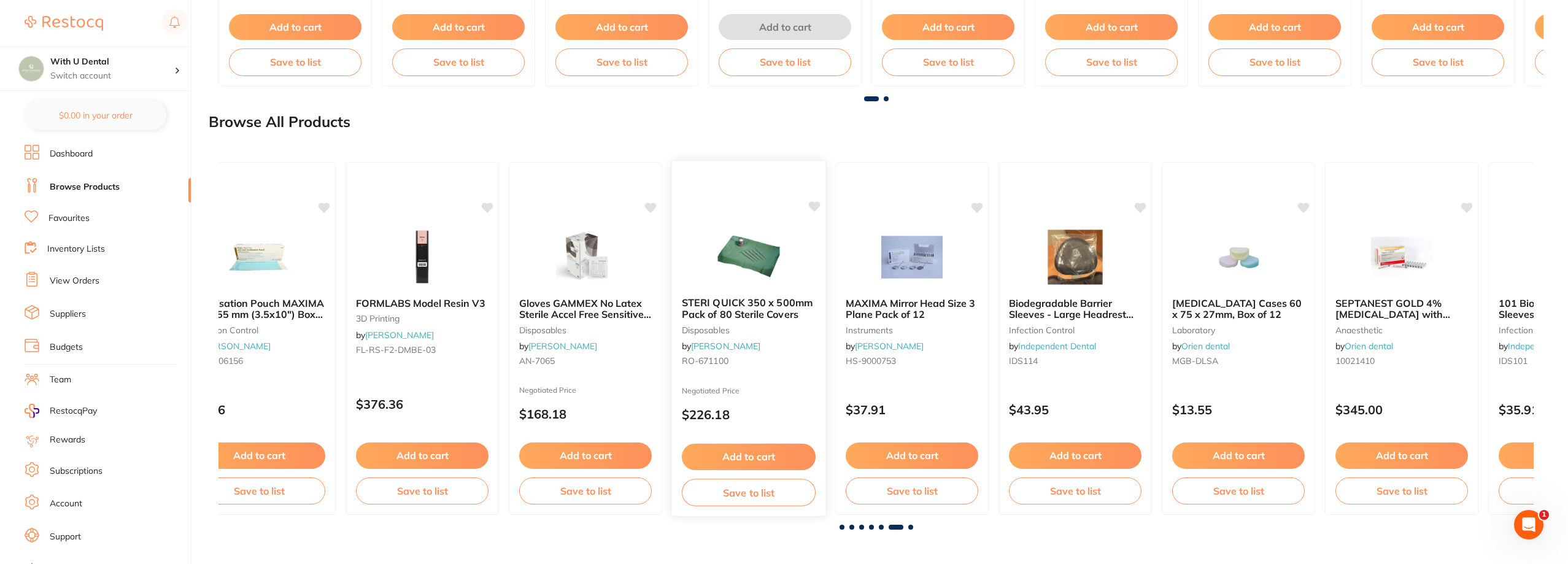
click at [771, 275] on img at bounding box center [748, 256] width 80 height 62
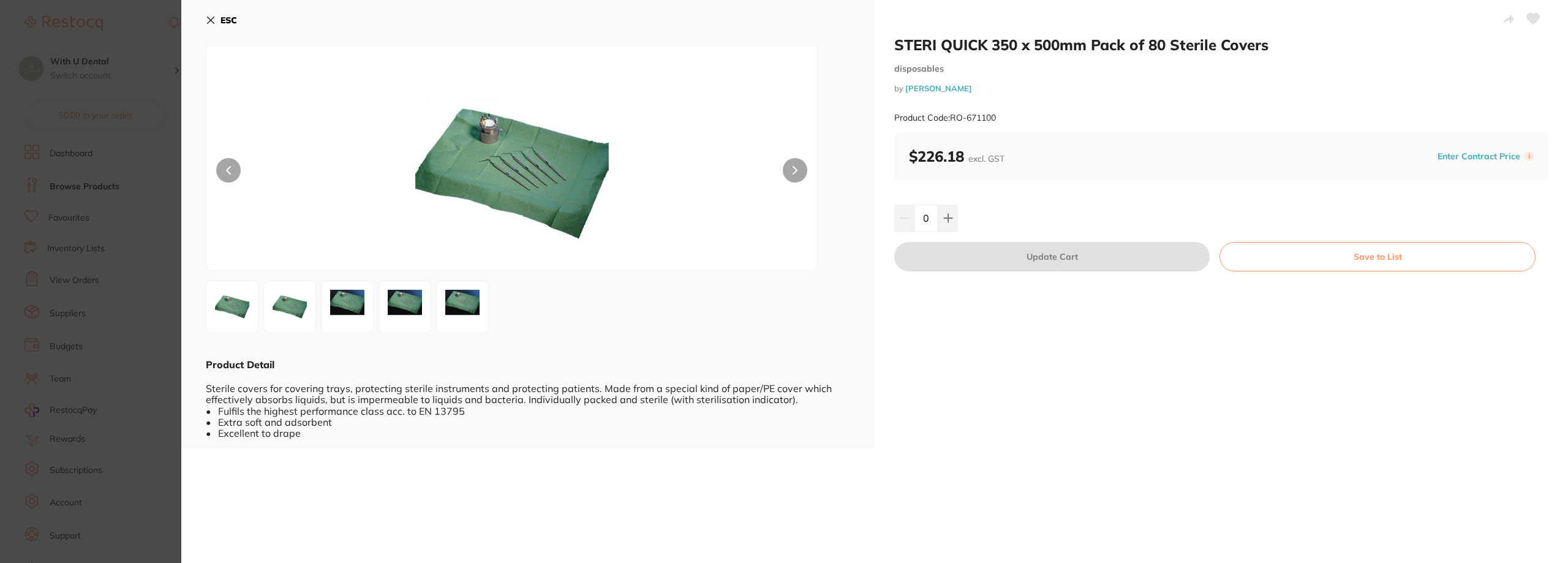
click at [779, 163] on div at bounding box center [511, 158] width 612 height 226
click at [801, 163] on button at bounding box center [795, 170] width 24 height 24
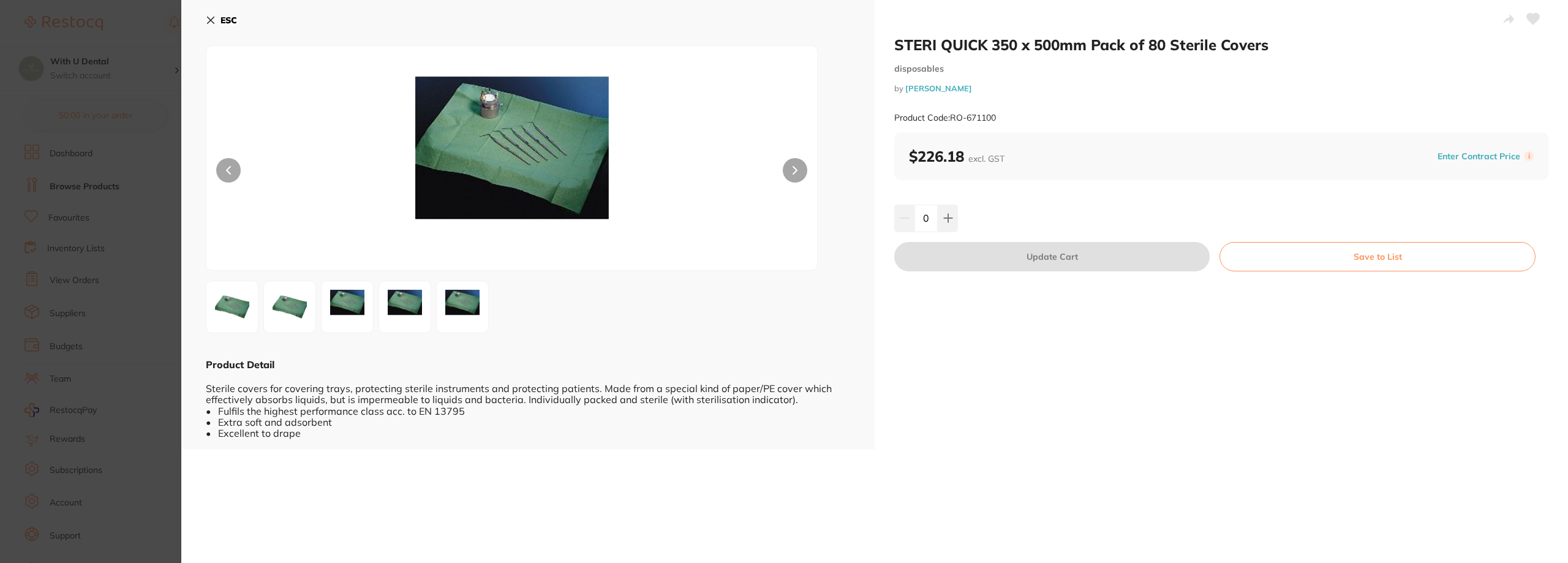
click at [217, 14] on button "ESC" at bounding box center [221, 20] width 31 height 21
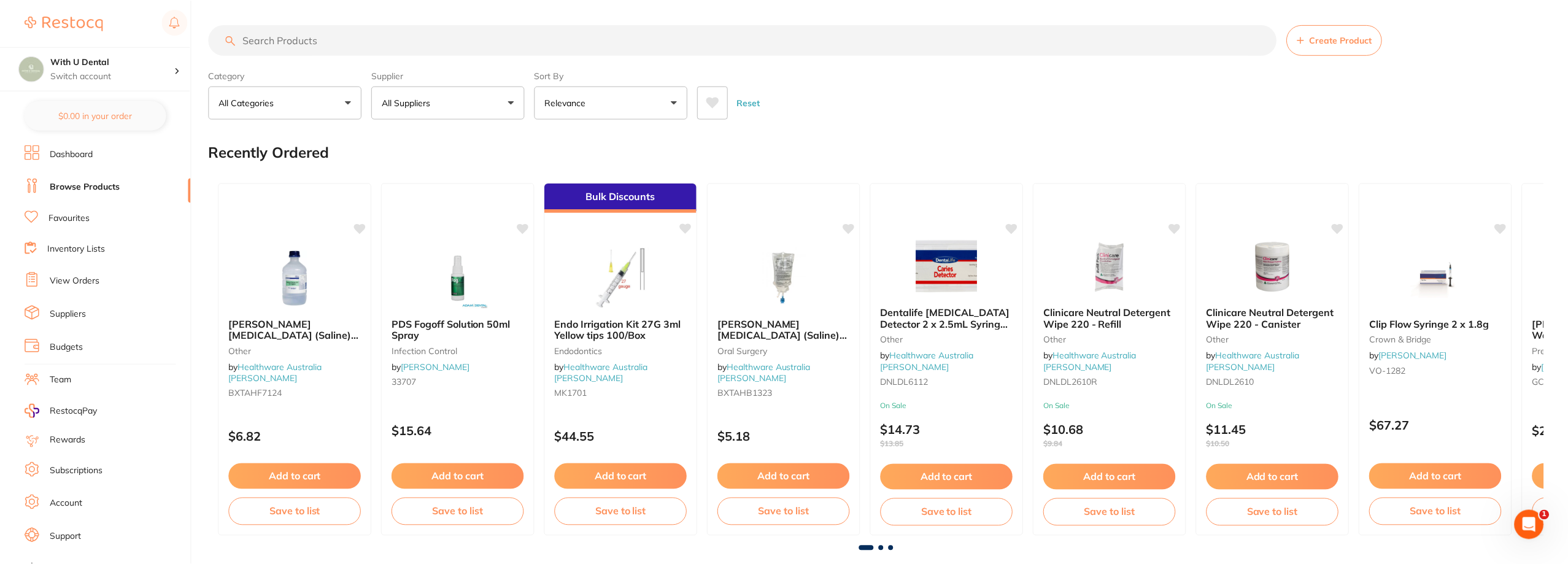
scroll to position [1351, 0]
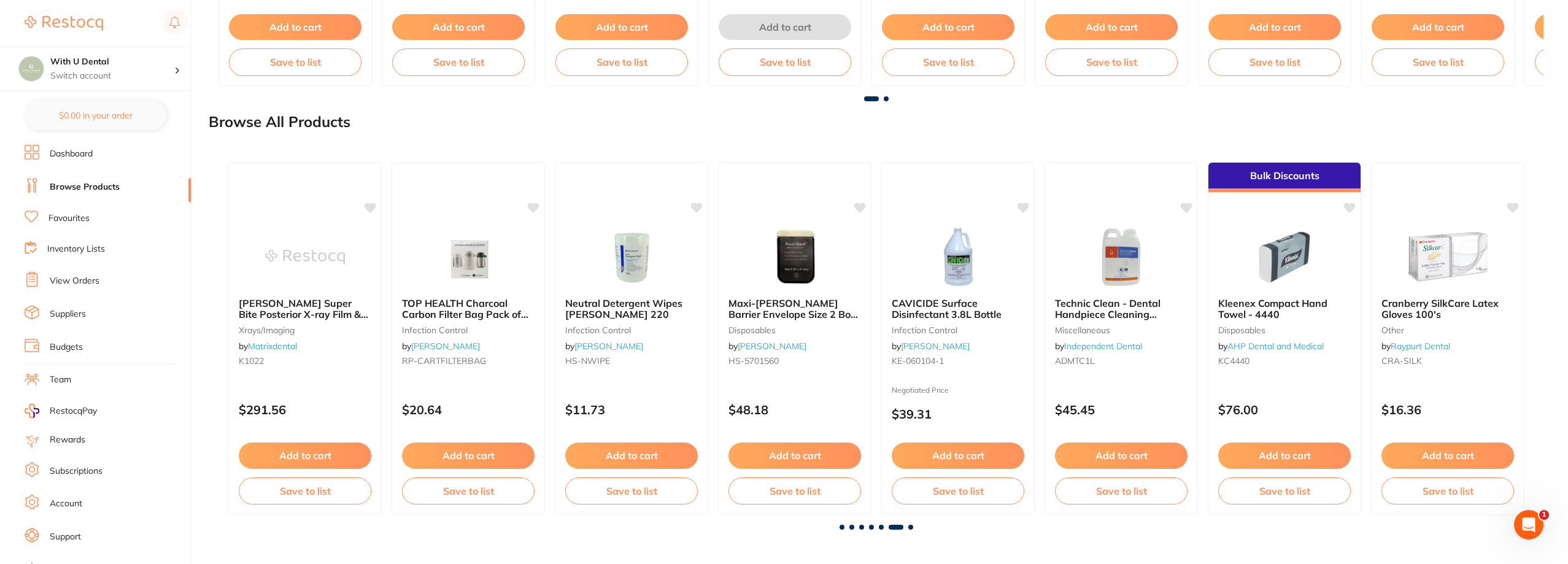
click at [913, 525] on div at bounding box center [876, 527] width 1315 height 5
click at [911, 525] on span at bounding box center [911, 527] width 5 height 5
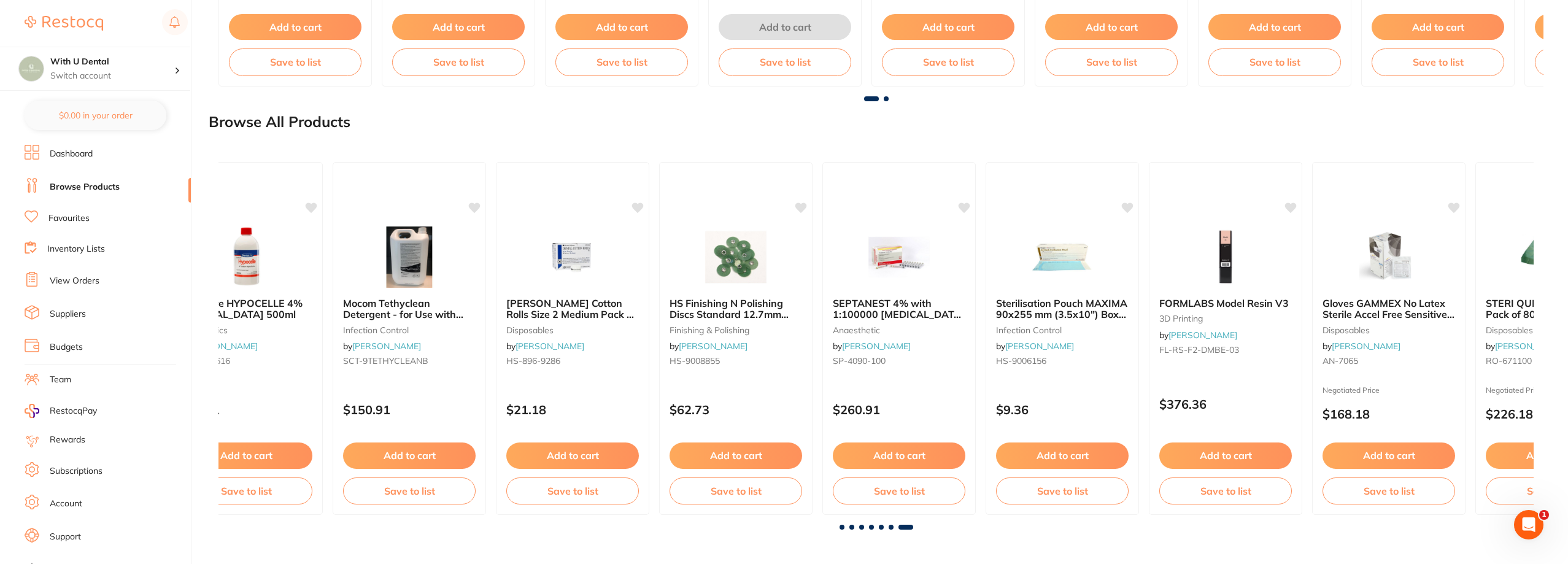
scroll to position [0, 7509]
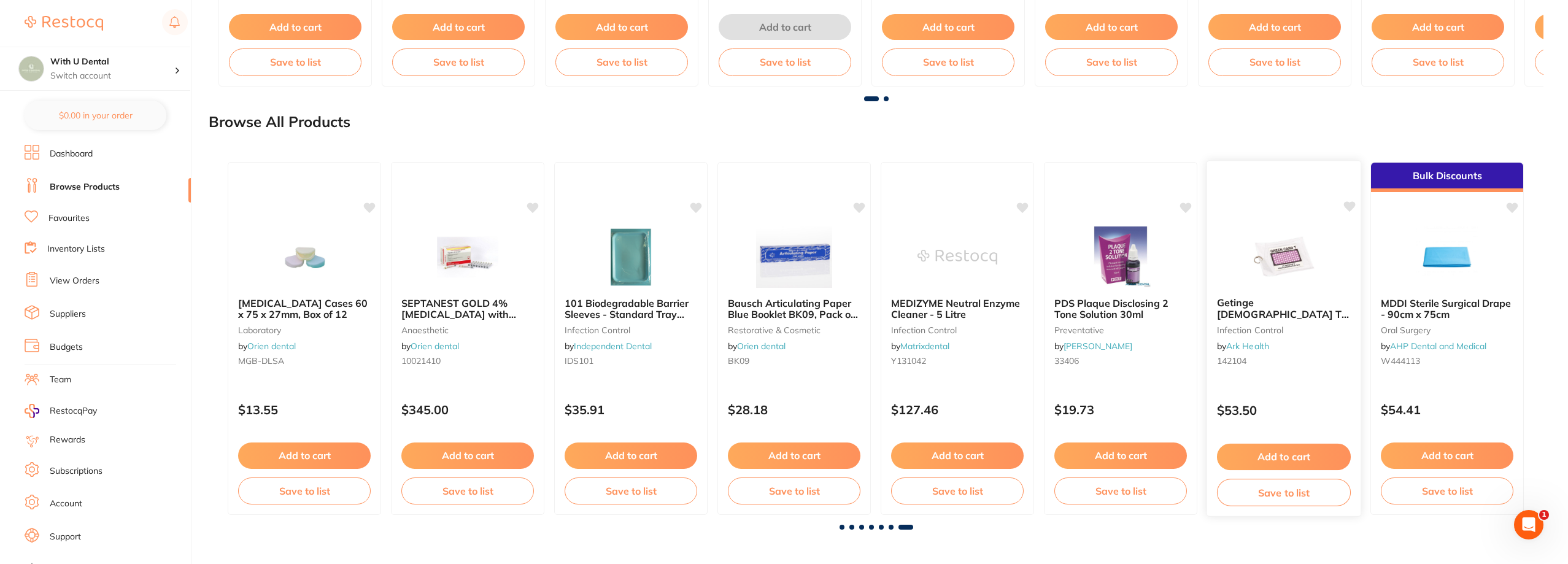
click at [1249, 235] on img at bounding box center [1283, 256] width 80 height 62
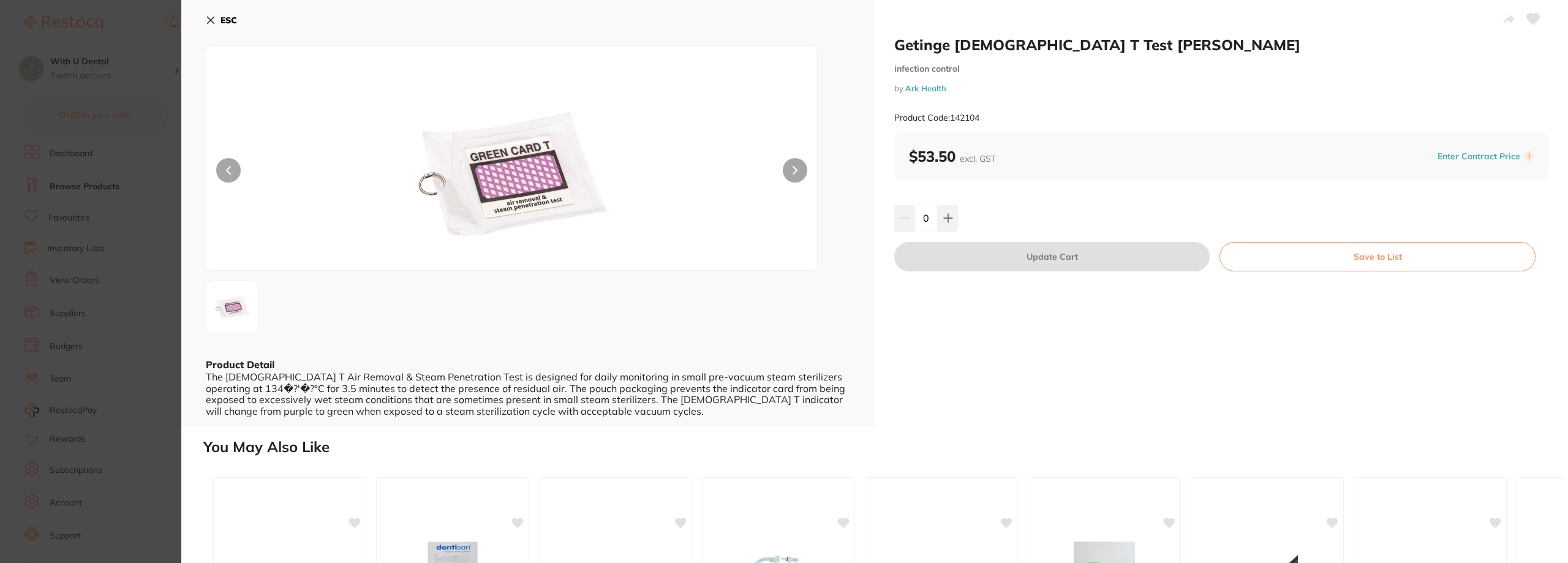
scroll to position [50, 0]
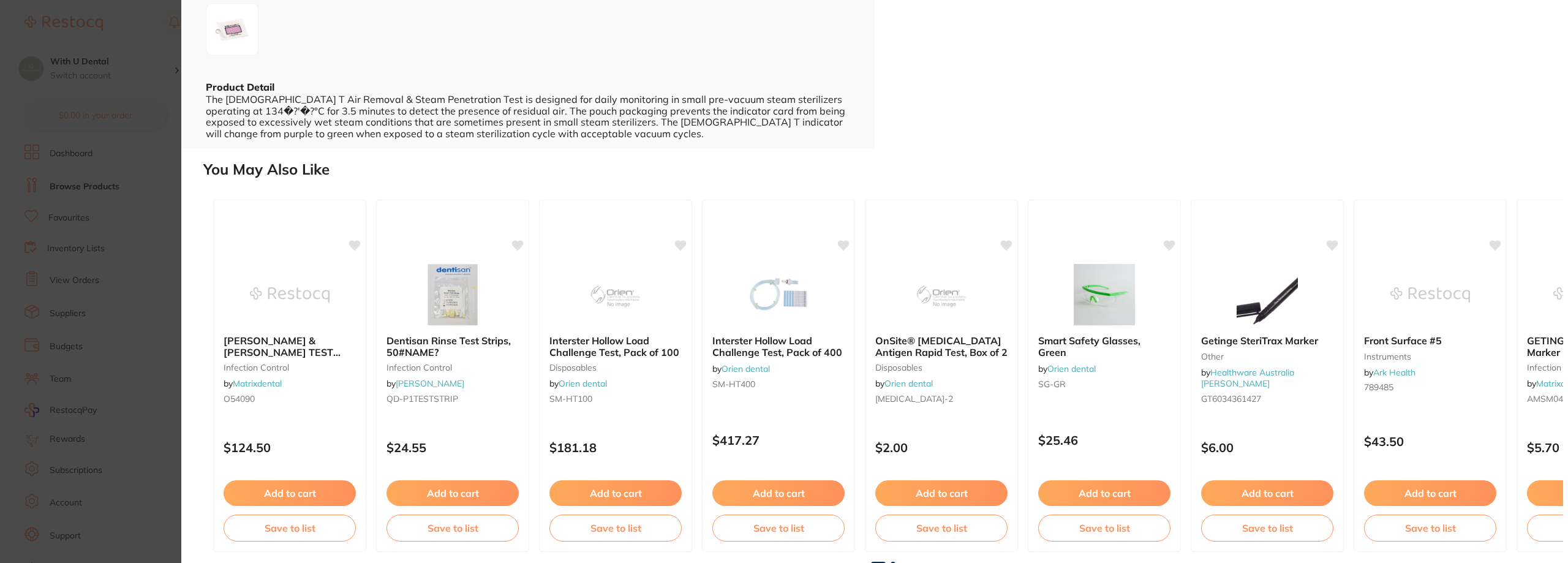
scroll to position [281, 0]
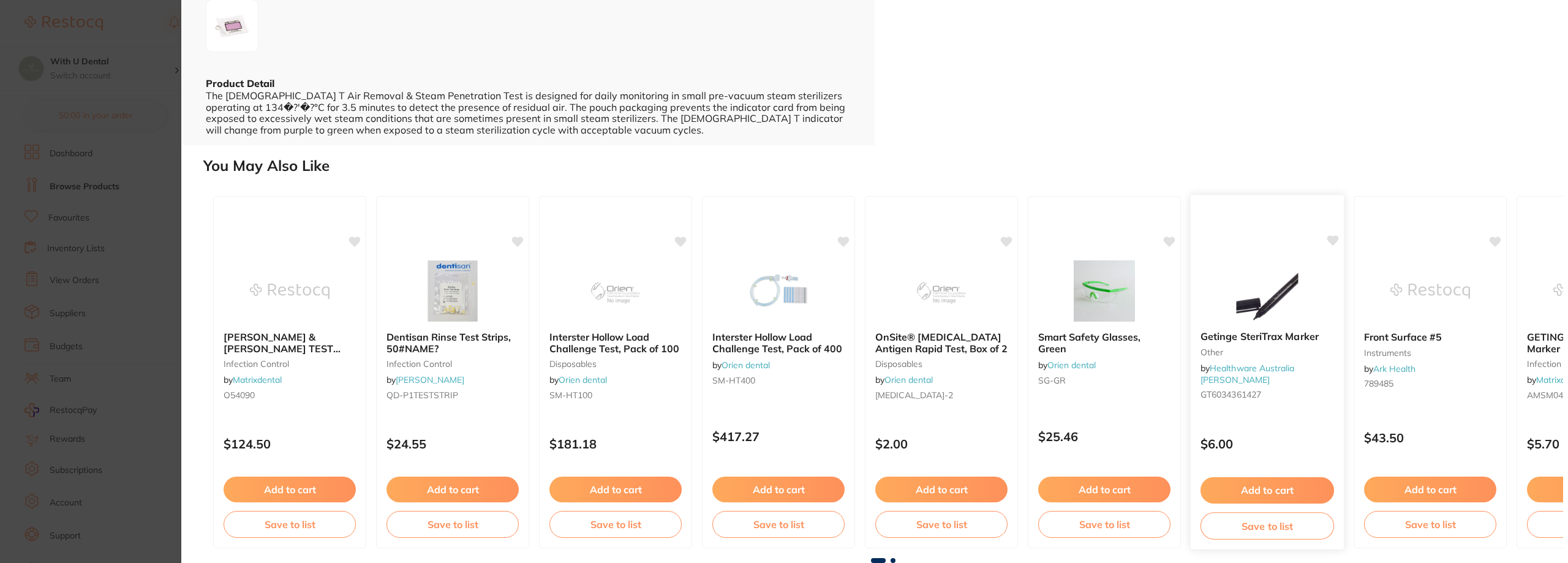
click at [1240, 288] on img at bounding box center [1267, 291] width 80 height 62
